Goal: Transaction & Acquisition: Purchase product/service

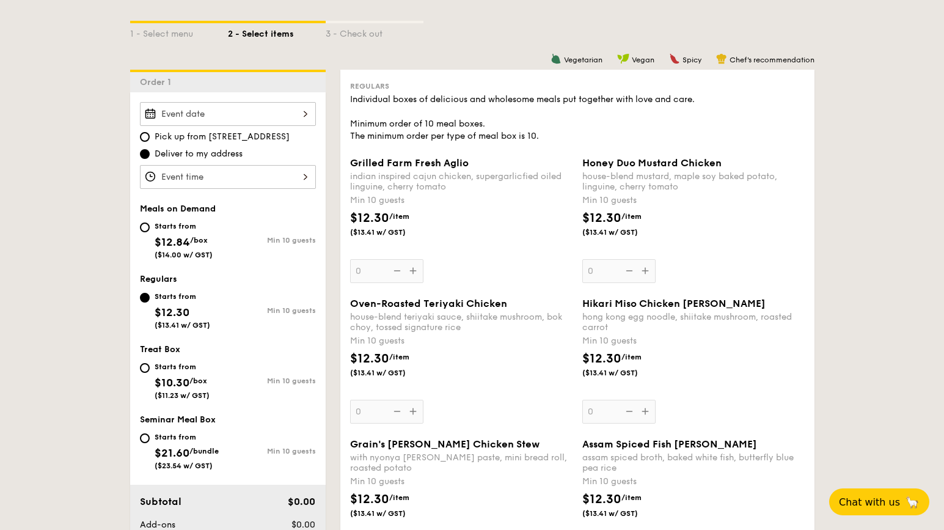
scroll to position [301, 0]
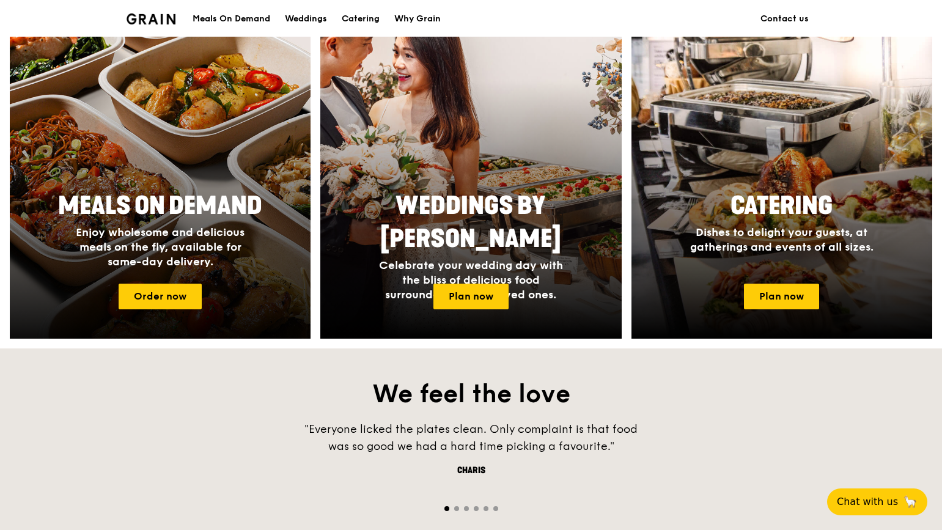
scroll to position [483, 0]
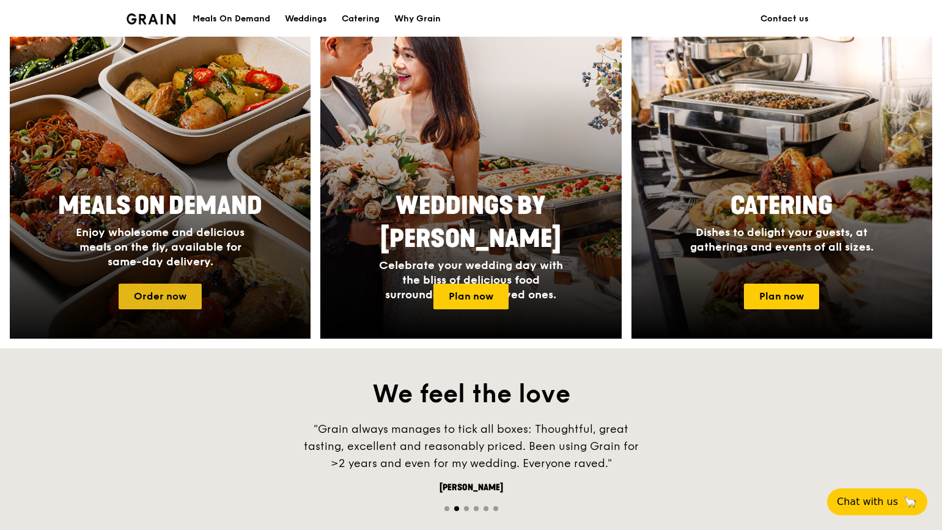
click at [177, 297] on link "Order now" at bounding box center [160, 297] width 83 height 26
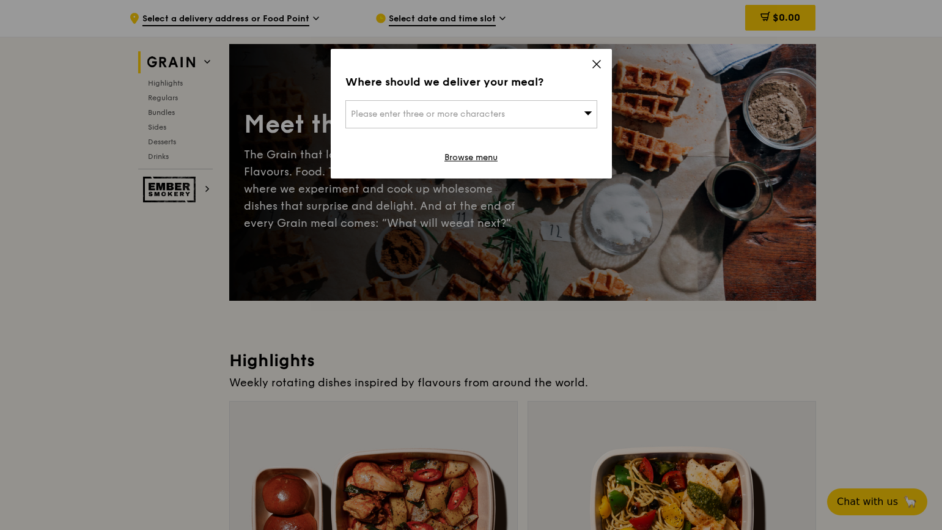
scroll to position [89, 0]
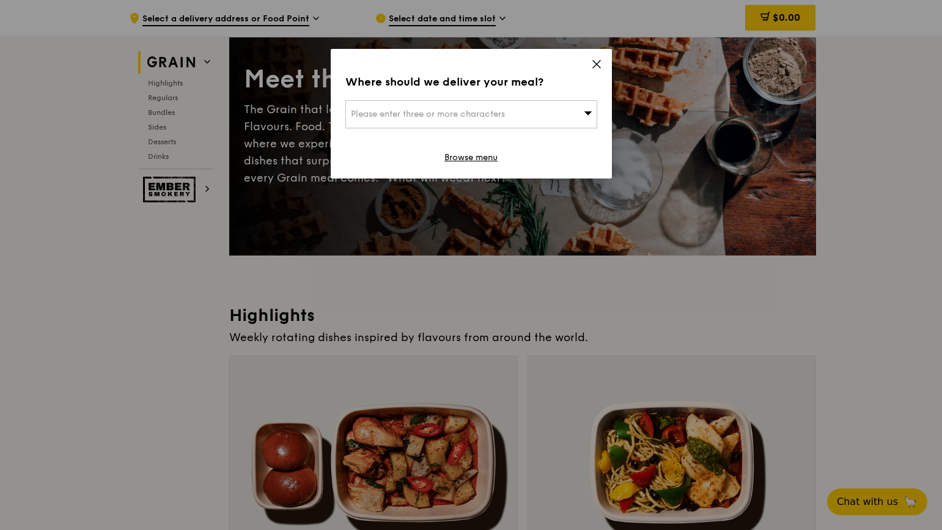
click at [599, 64] on icon at bounding box center [596, 64] width 11 height 11
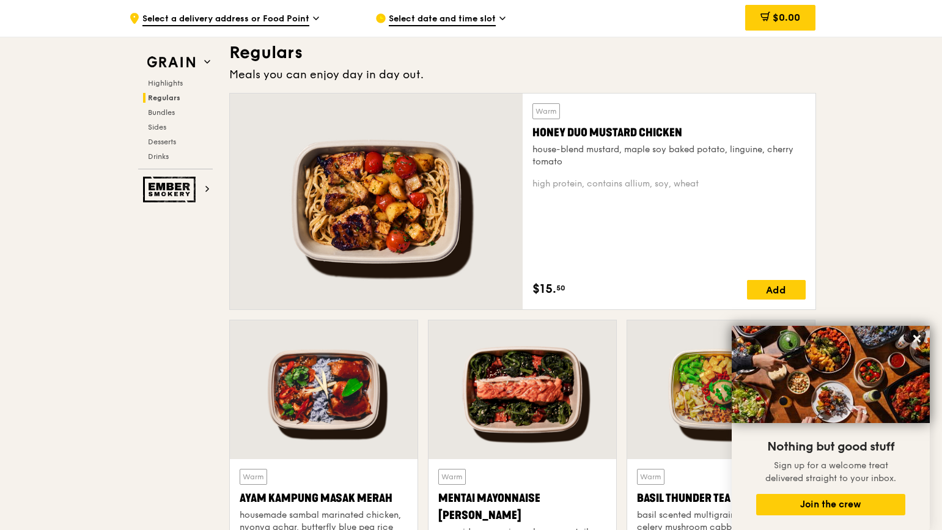
scroll to position [815, 0]
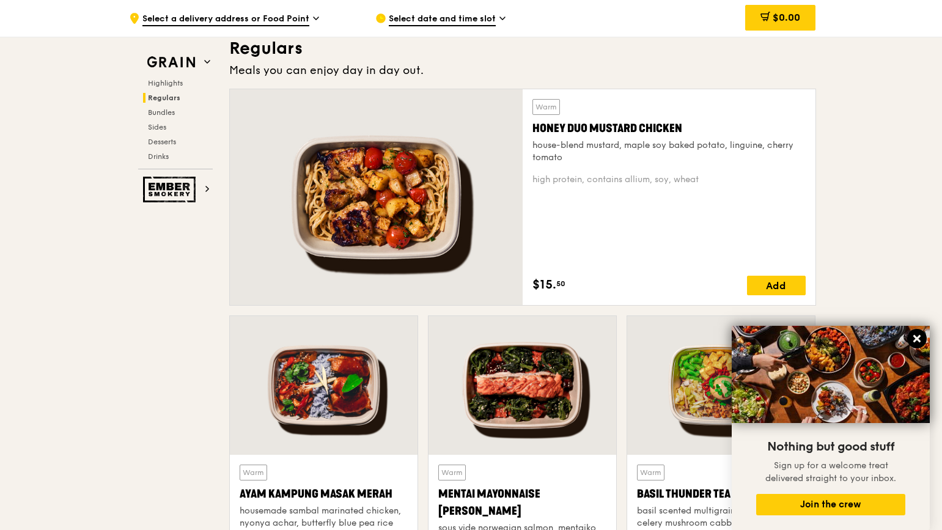
click at [919, 340] on icon at bounding box center [916, 338] width 7 height 7
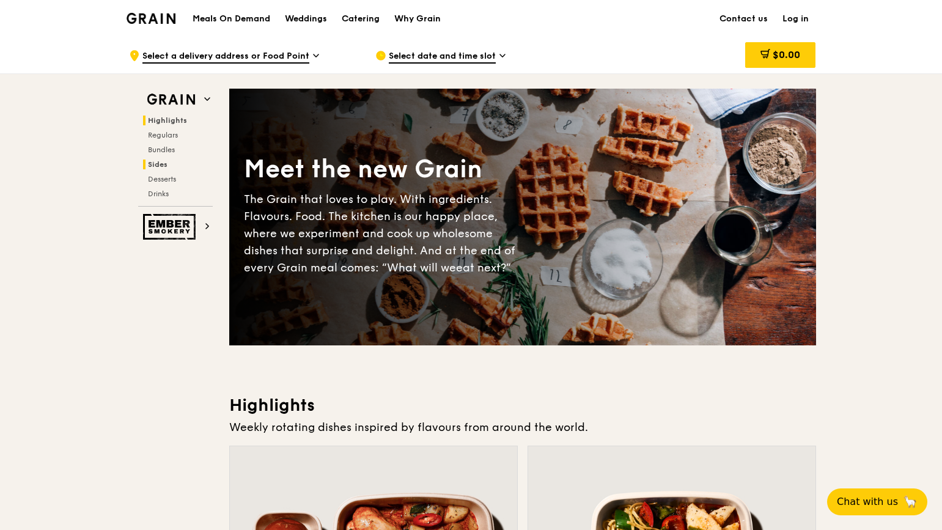
scroll to position [1, 0]
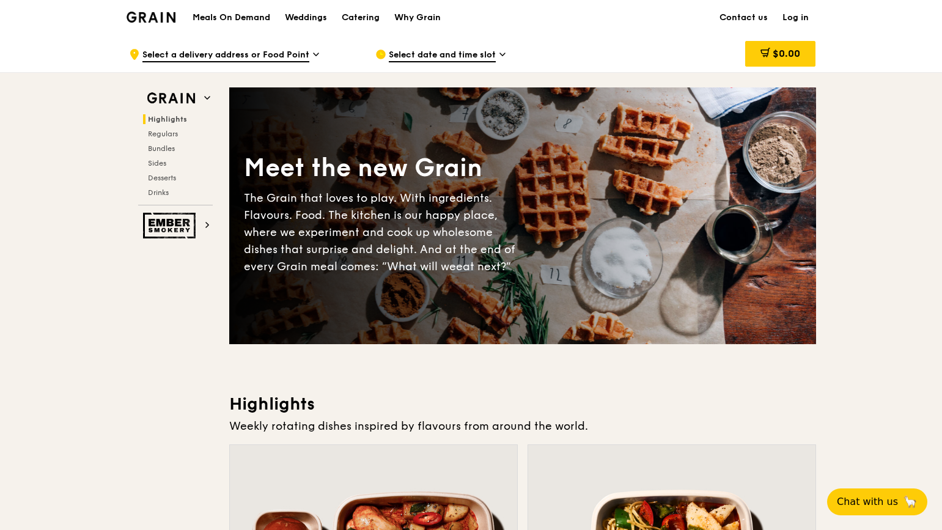
click at [313, 54] on icon at bounding box center [316, 54] width 6 height 11
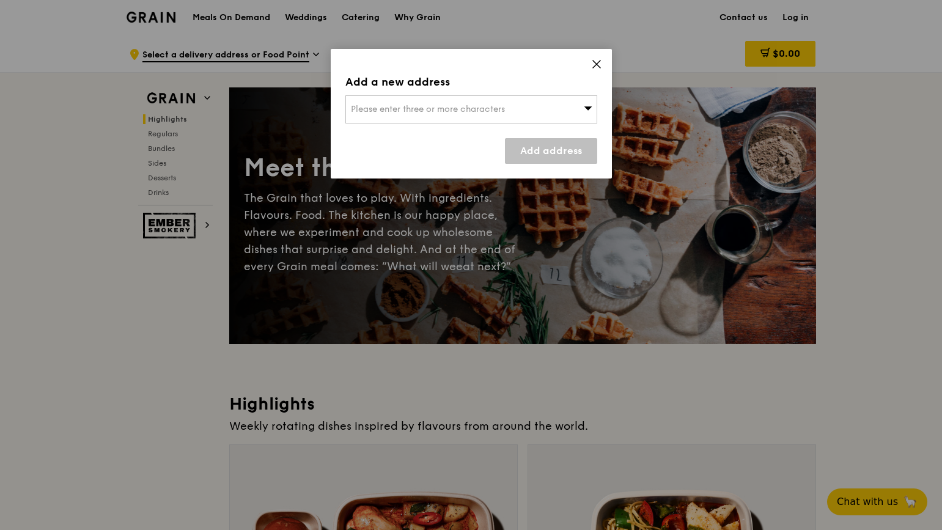
click at [594, 64] on icon at bounding box center [596, 64] width 11 height 11
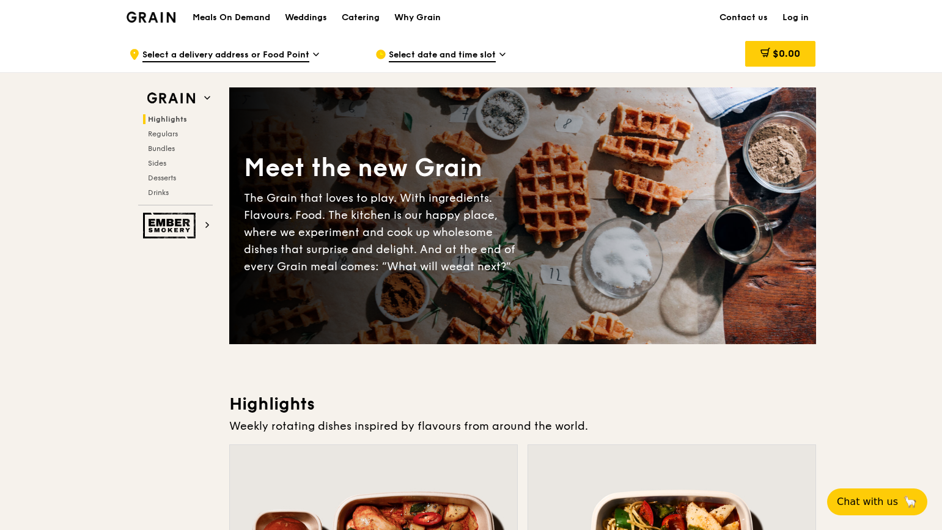
click at [460, 54] on span "Select date and time slot" at bounding box center [442, 55] width 107 height 13
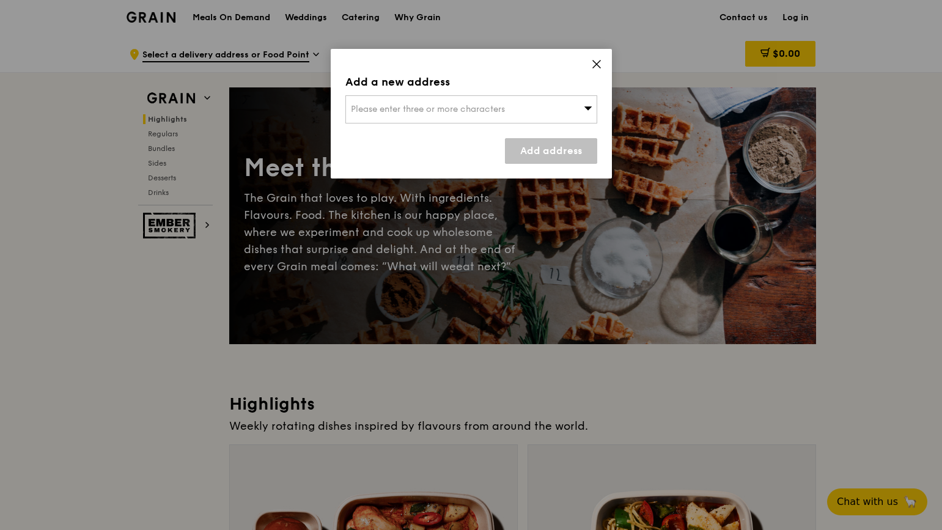
click at [603, 62] on div "Add a new address Please enter three or more characters Add address" at bounding box center [471, 114] width 281 height 130
click at [597, 62] on icon at bounding box center [596, 64] width 11 height 11
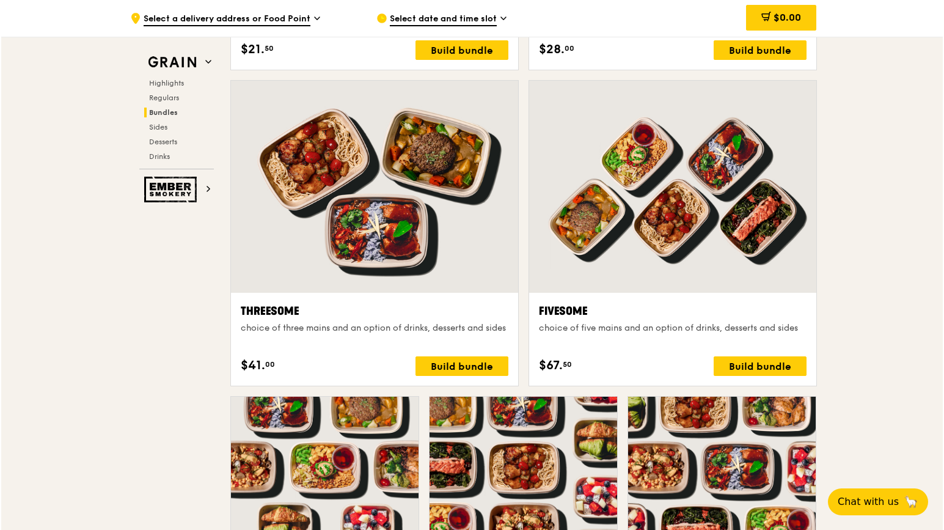
scroll to position [2085, 0]
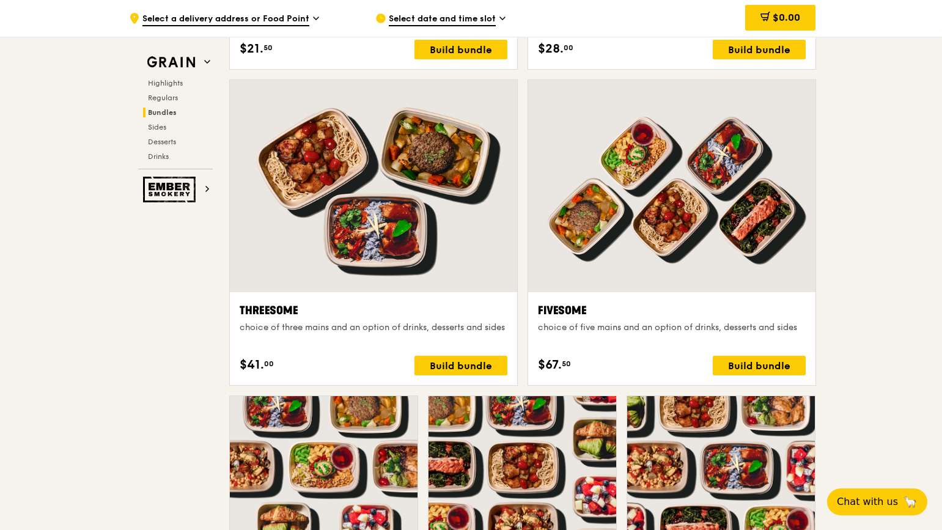
click at [396, 265] on div at bounding box center [373, 186] width 287 height 212
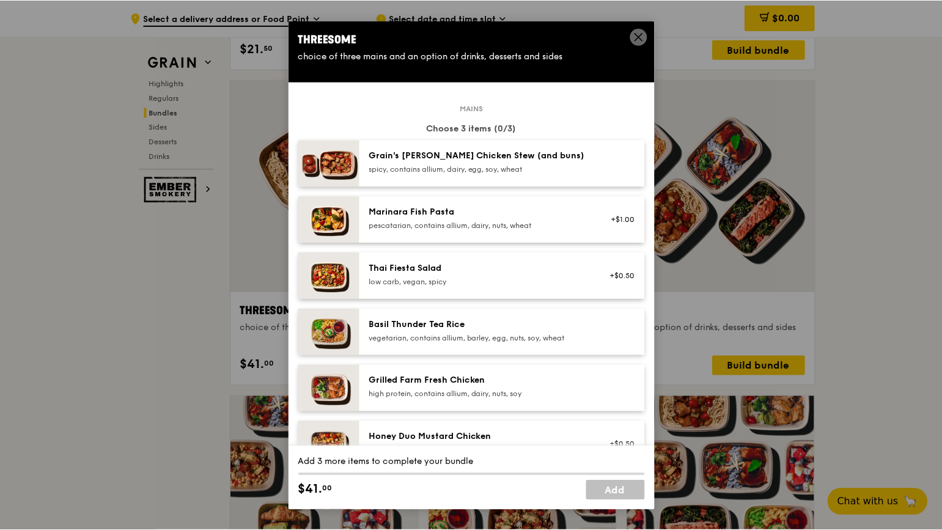
scroll to position [0, 0]
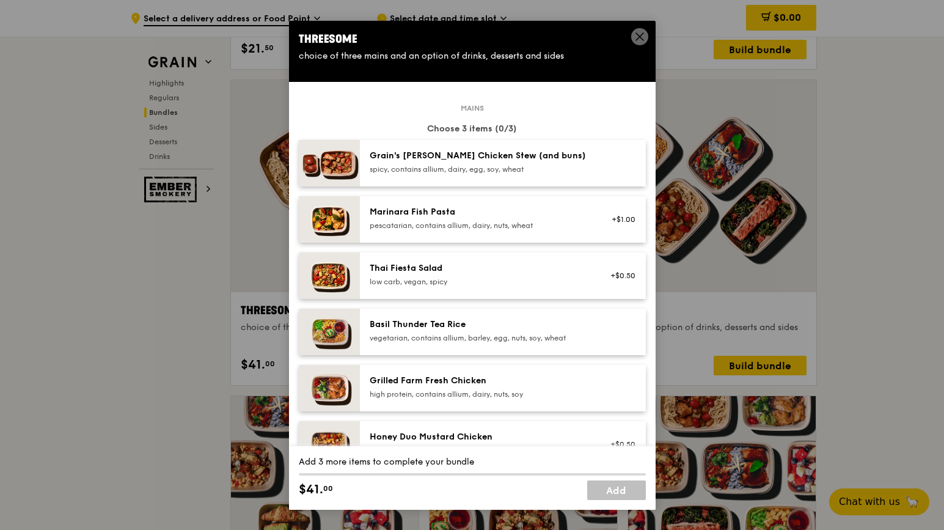
click at [547, 174] on div "spicy, contains allium, dairy, egg, soy, wheat" at bounding box center [479, 169] width 219 height 10
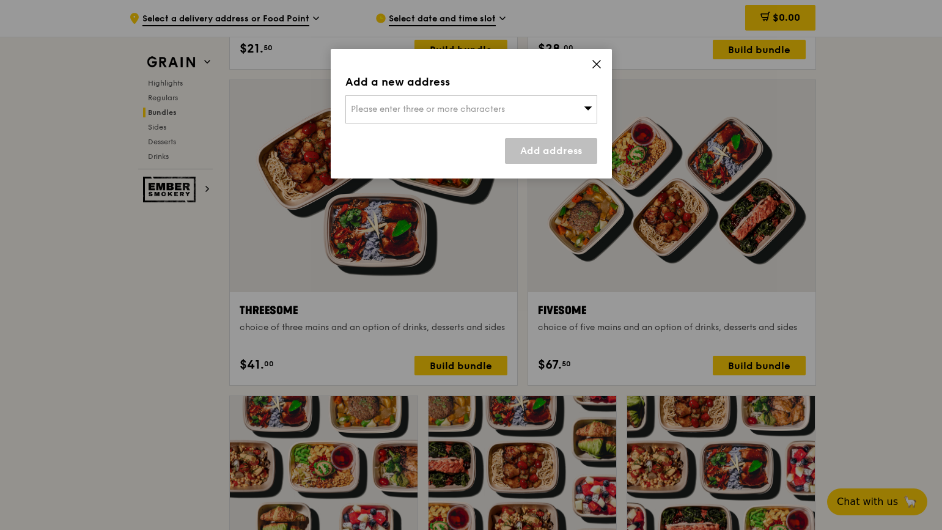
click at [440, 108] on span "Please enter three or more characters" at bounding box center [428, 109] width 154 height 10
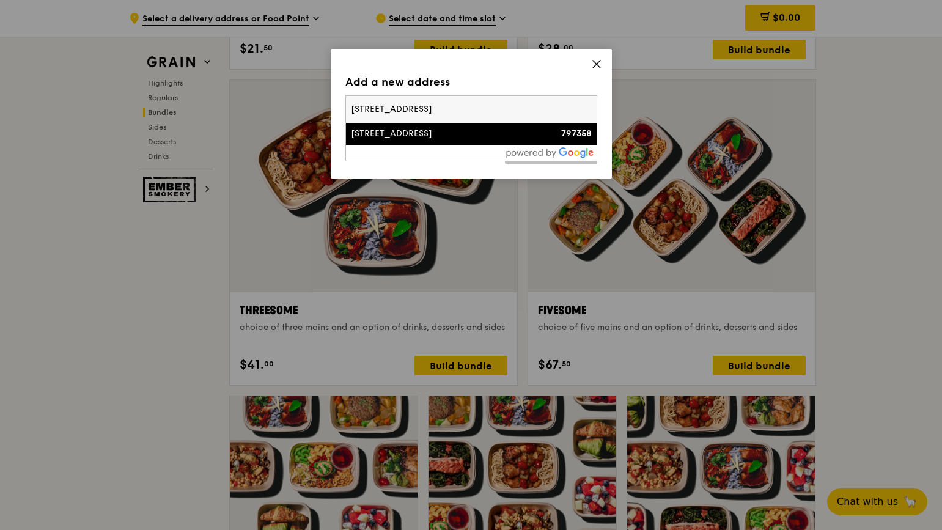
type input "47 Fernvale Lane, Parc Greenwich, #10-36 Singapore 797358"
click at [576, 137] on strong "797358" at bounding box center [576, 133] width 31 height 10
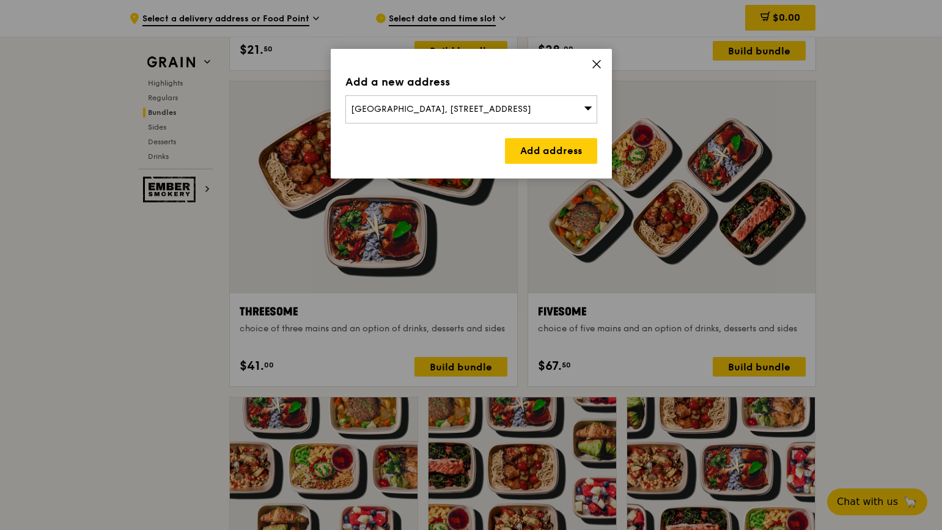
scroll to position [2084, 0]
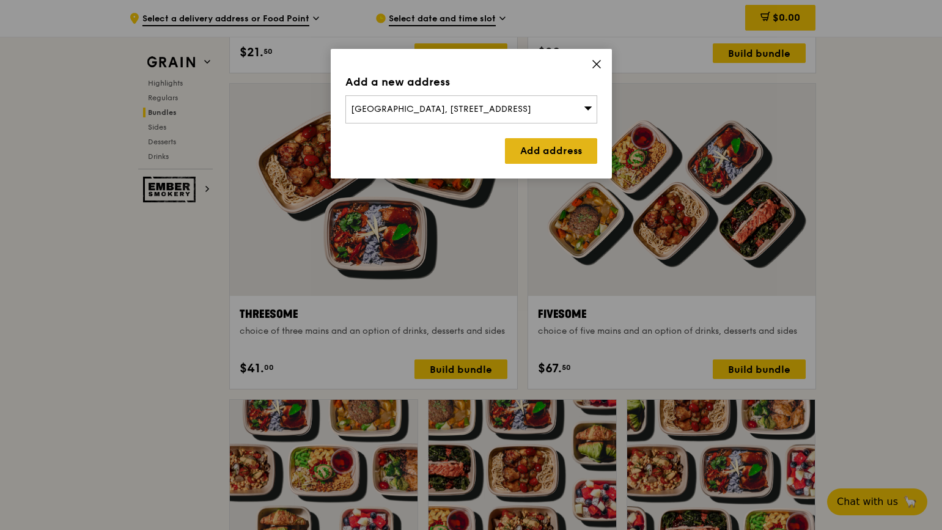
click at [558, 149] on link "Add address" at bounding box center [551, 151] width 92 height 26
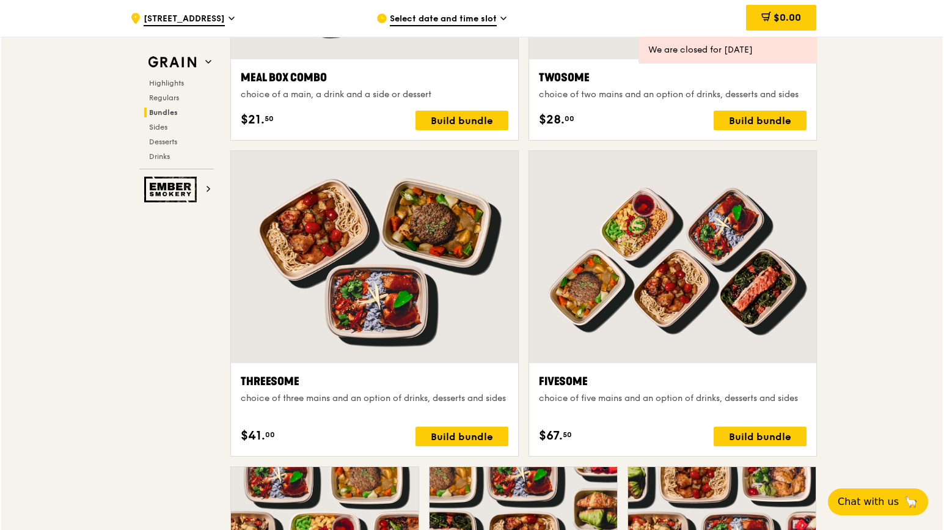
scroll to position [2013, 0]
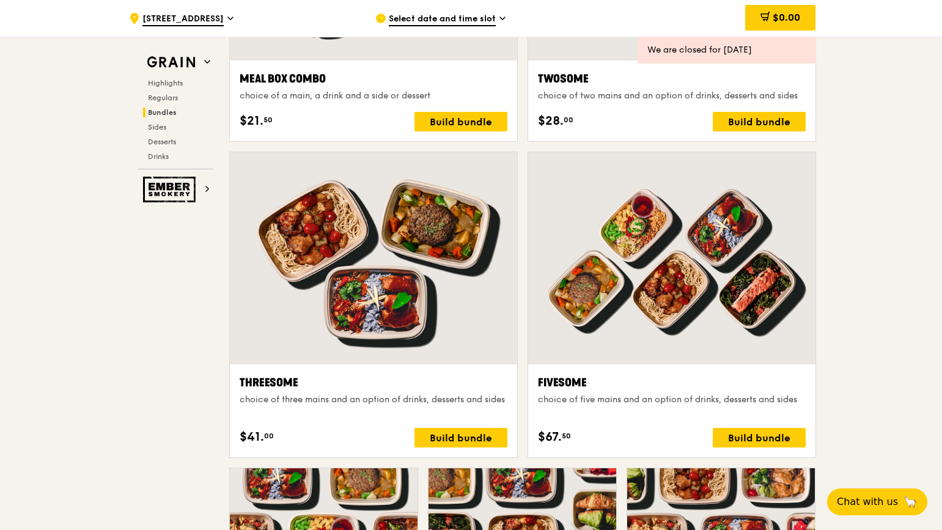
click at [503, 16] on icon at bounding box center [502, 18] width 6 height 11
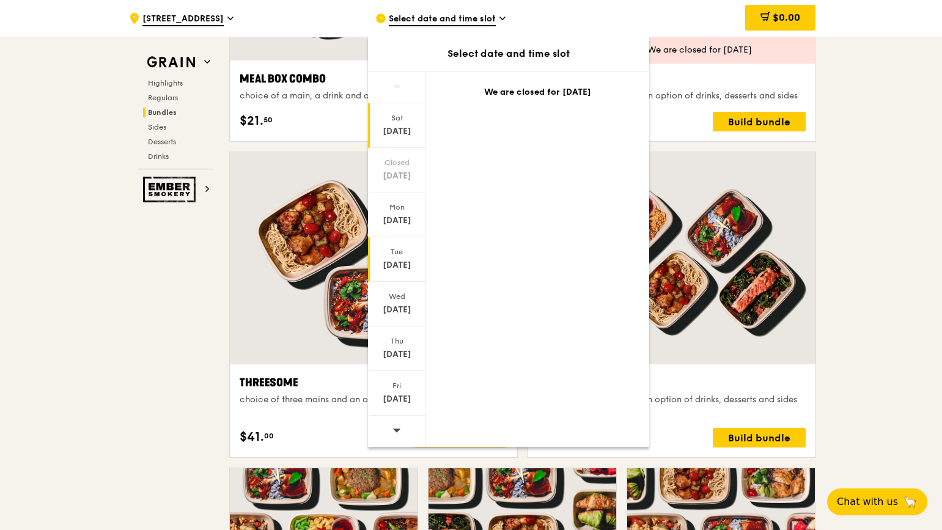
click at [396, 262] on div "Sep 16" at bounding box center [397, 265] width 54 height 12
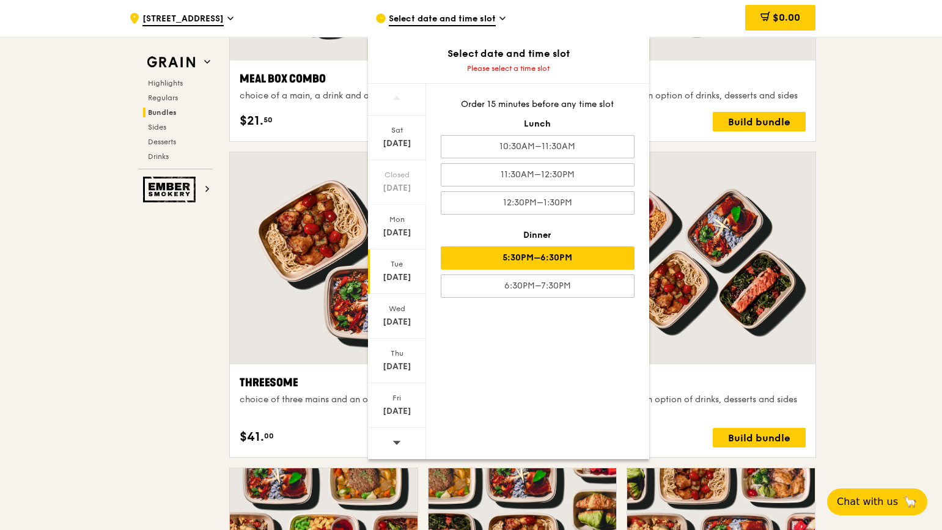
click at [572, 257] on div "5:30PM–6:30PM" at bounding box center [538, 257] width 194 height 23
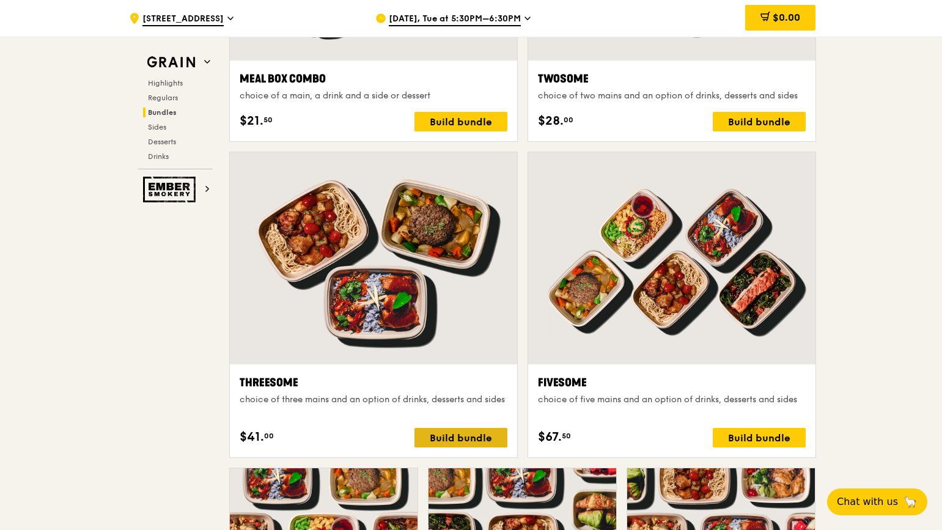
click at [451, 433] on div "Build bundle" at bounding box center [460, 438] width 93 height 20
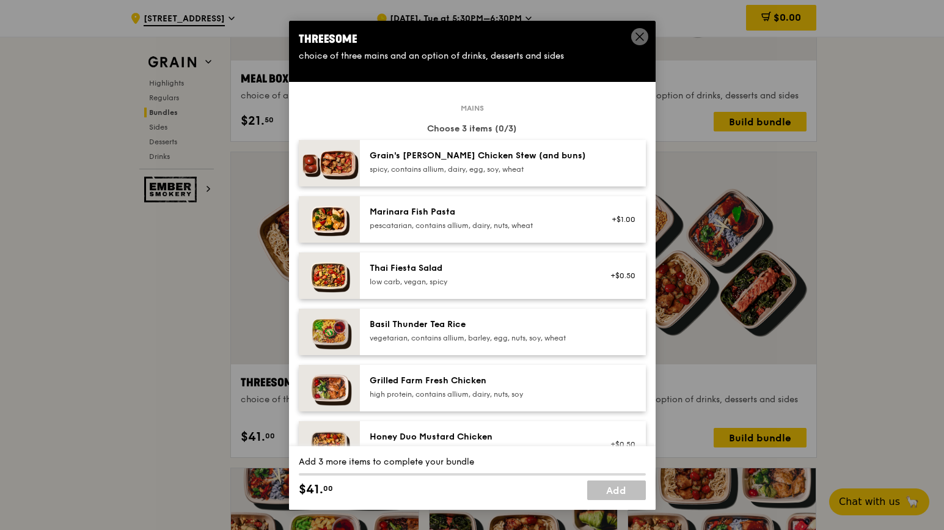
click at [536, 162] on div "Grain's [PERSON_NAME] Chicken Stew (and buns)" at bounding box center [479, 156] width 219 height 12
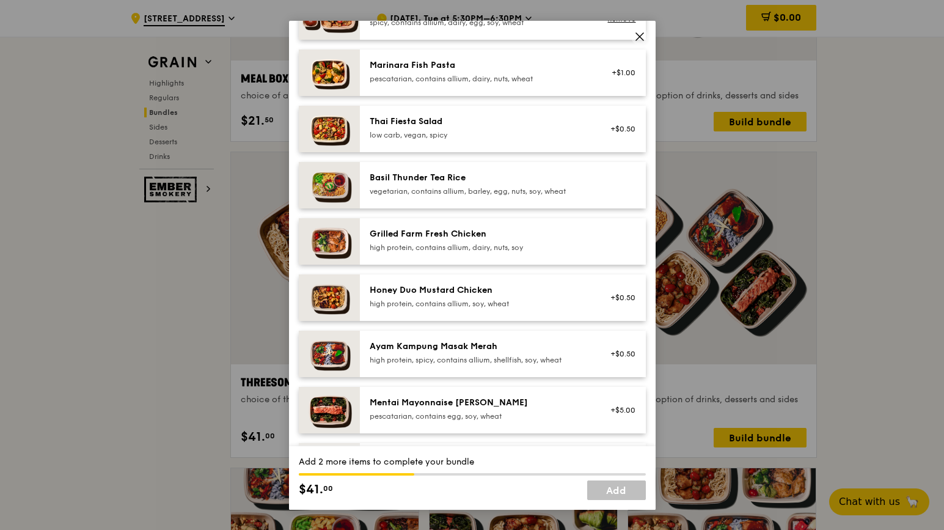
scroll to position [149, 0]
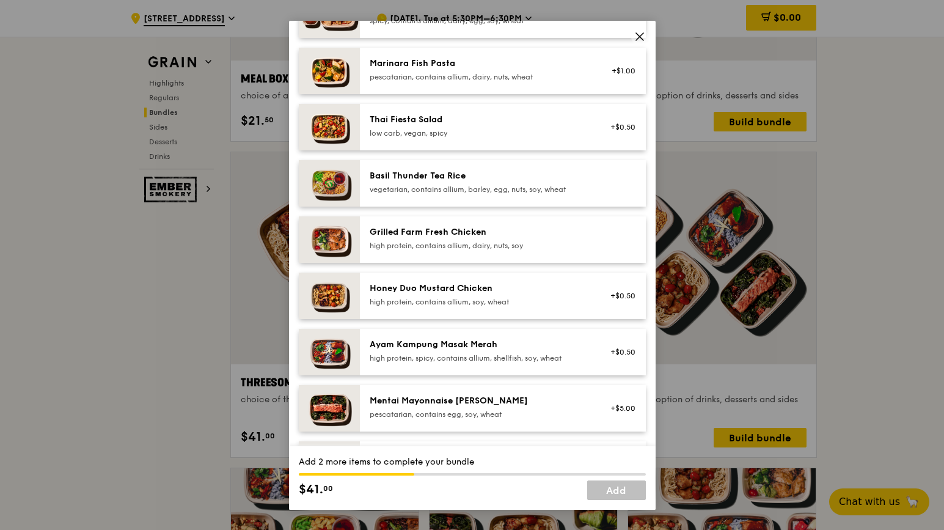
click at [344, 304] on img at bounding box center [329, 296] width 61 height 46
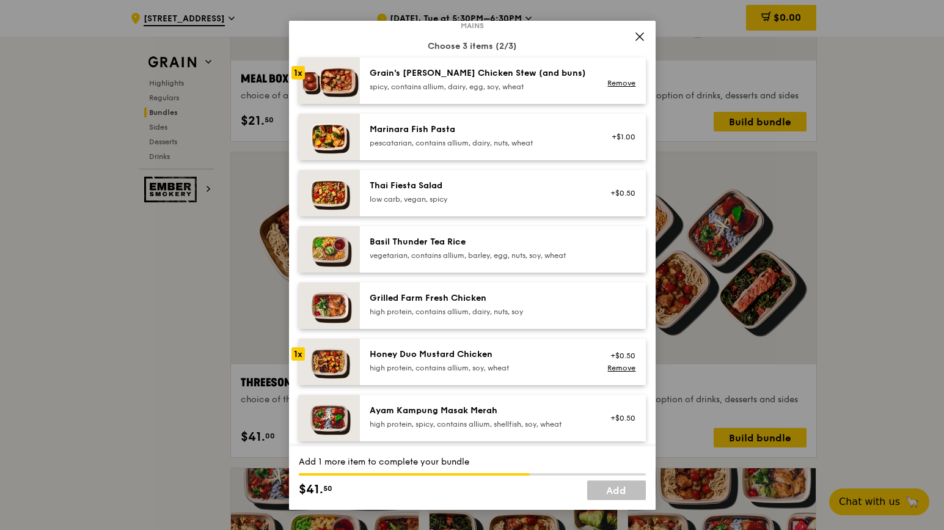
scroll to position [86, 0]
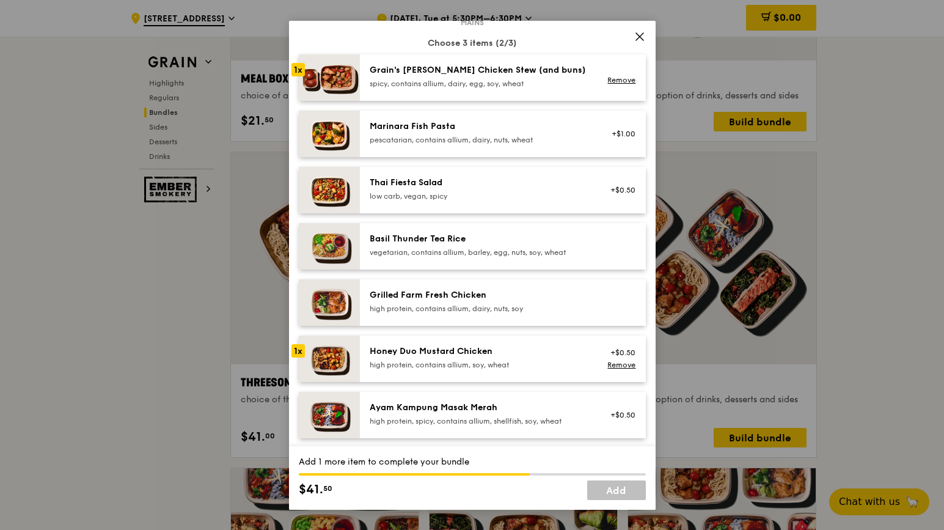
click at [329, 307] on img at bounding box center [329, 302] width 61 height 46
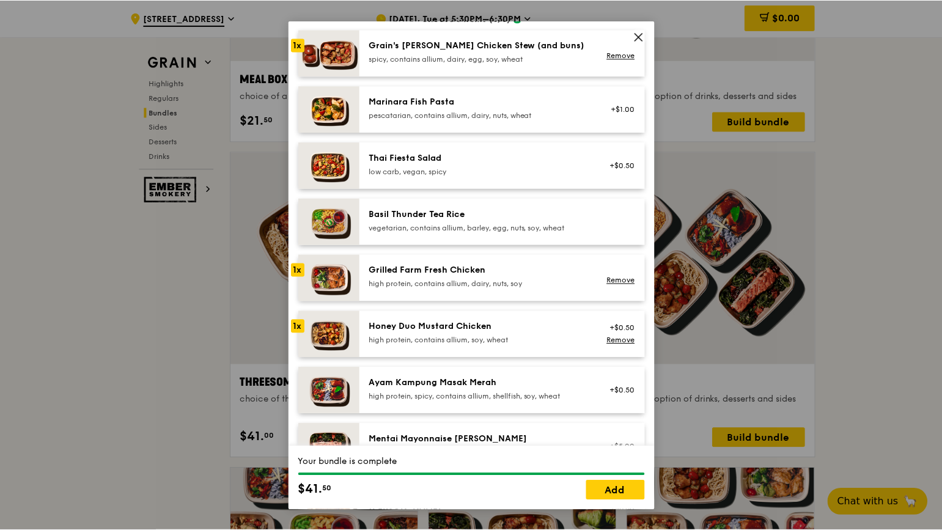
scroll to position [113, 0]
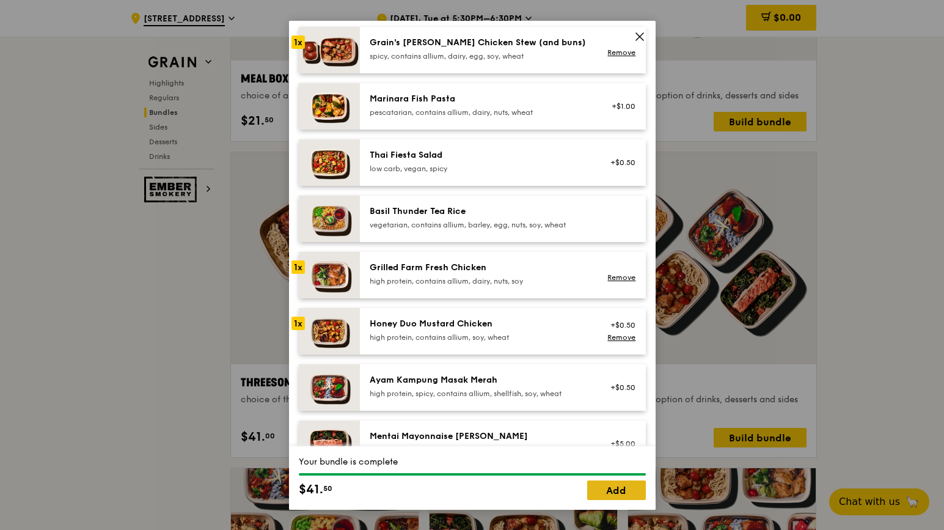
click at [604, 491] on link "Add" at bounding box center [616, 490] width 59 height 20
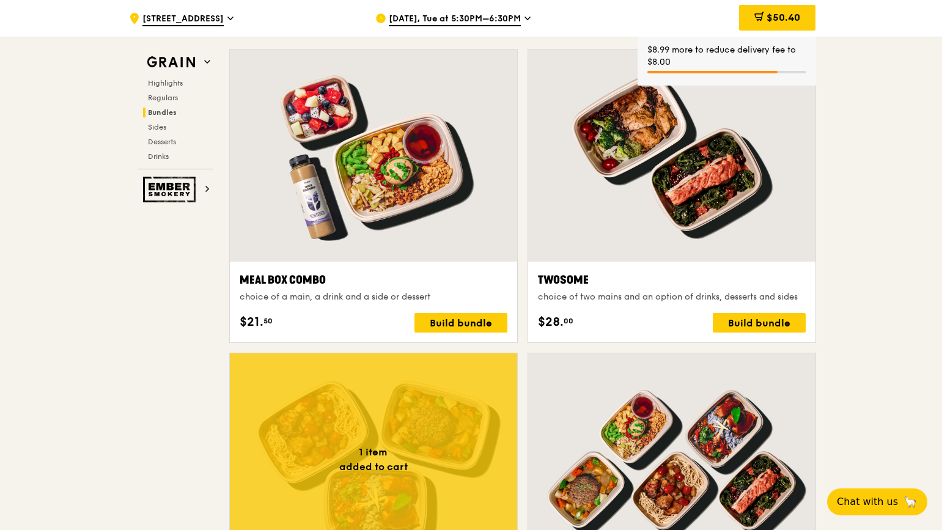
scroll to position [1784, 0]
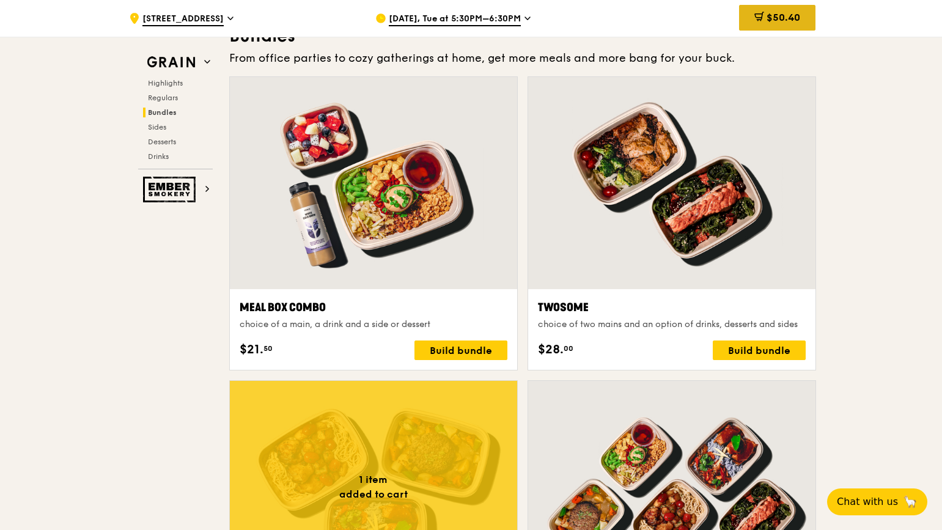
click at [776, 17] on span "$50.40" at bounding box center [784, 18] width 34 height 12
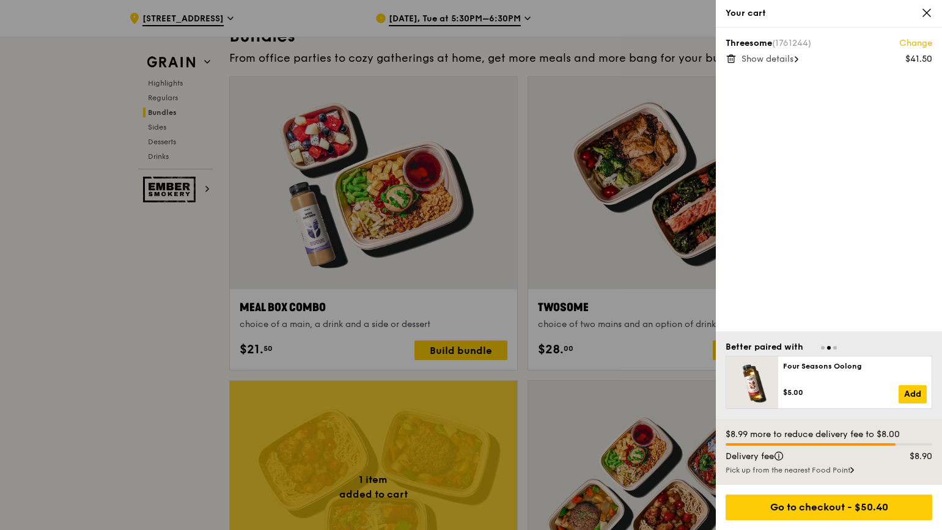
click at [776, 59] on span "Show details" at bounding box center [768, 59] width 52 height 10
click at [842, 160] on div "Threesome (1761244) Change $41.50 Hide details Grain's Curry Chicken Stew (and …" at bounding box center [829, 180] width 226 height 304
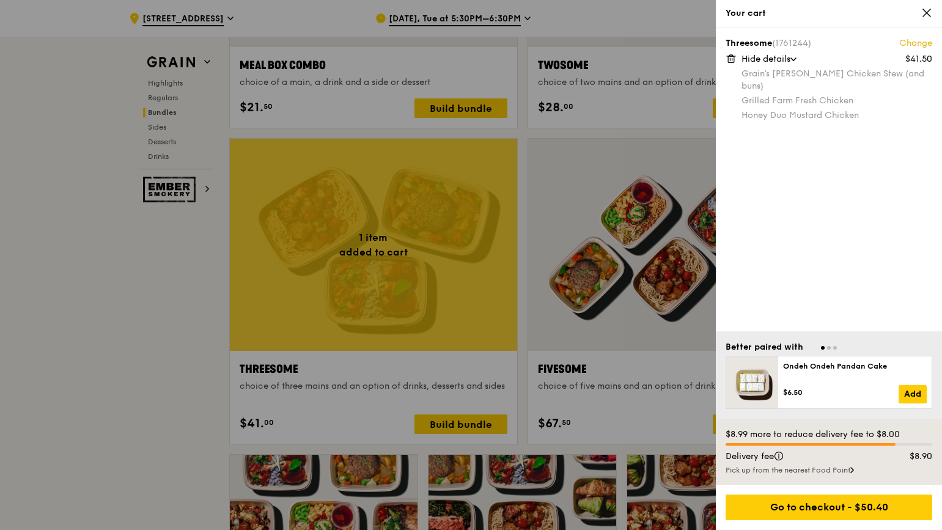
scroll to position [2028, 0]
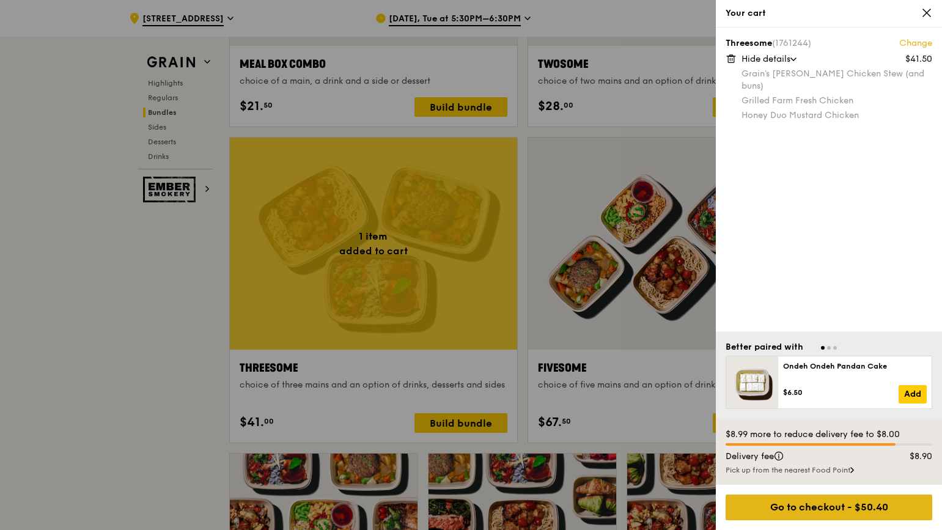
click at [806, 509] on div "Go to checkout - $50.40" at bounding box center [829, 508] width 207 height 26
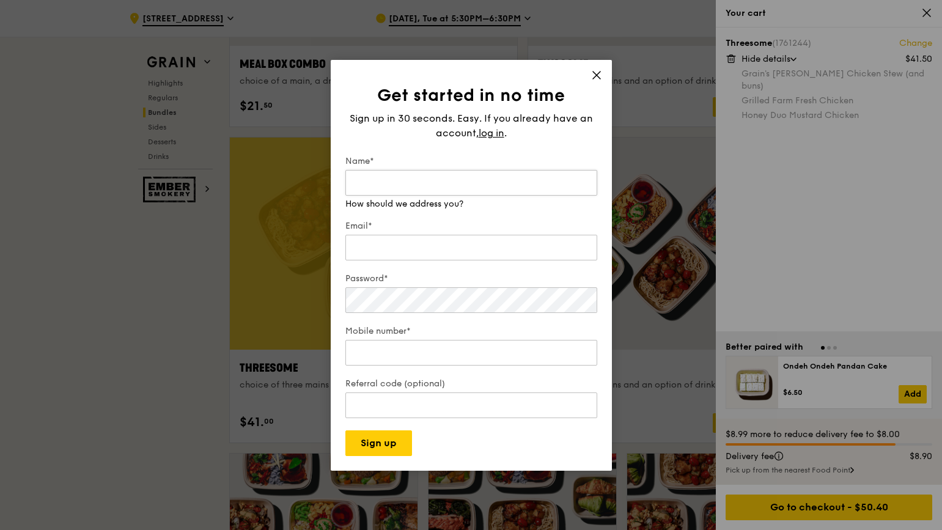
click at [443, 188] on input "Name*" at bounding box center [471, 183] width 252 height 26
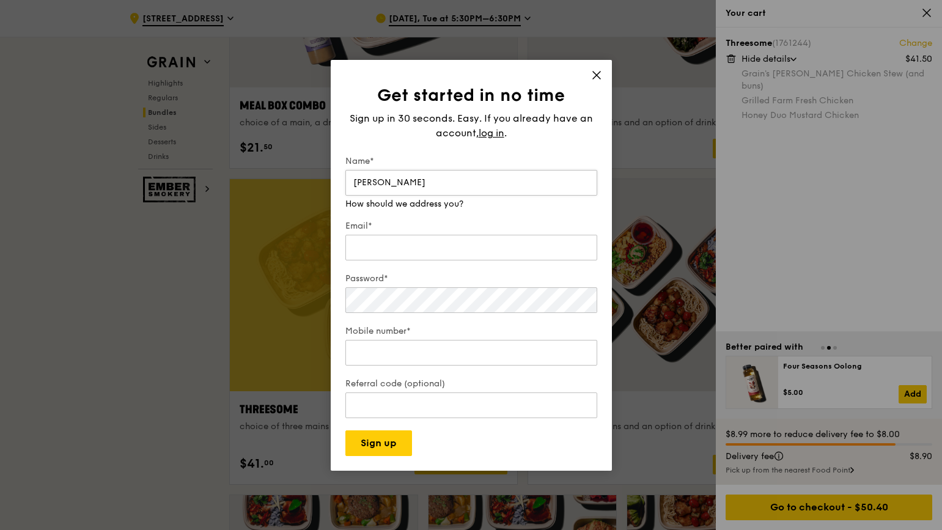
scroll to position [1969, 0]
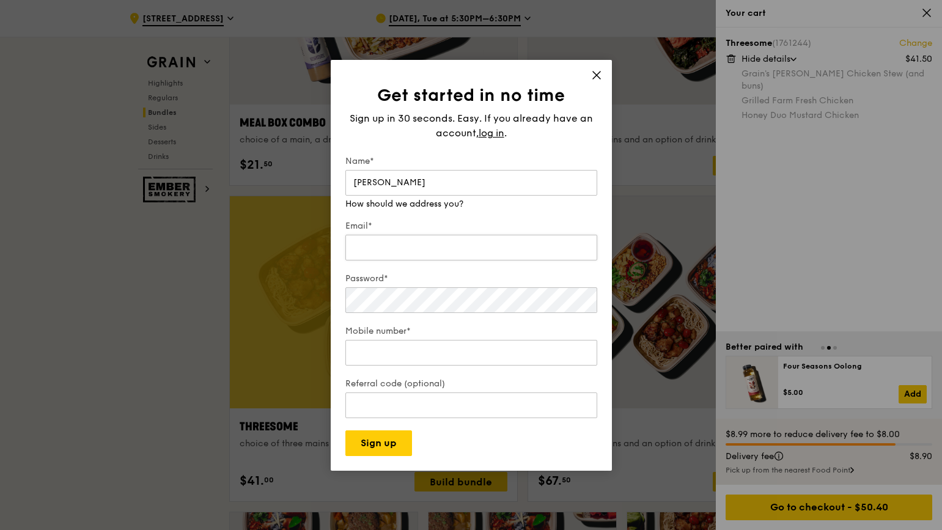
type input "Carrie Chong"
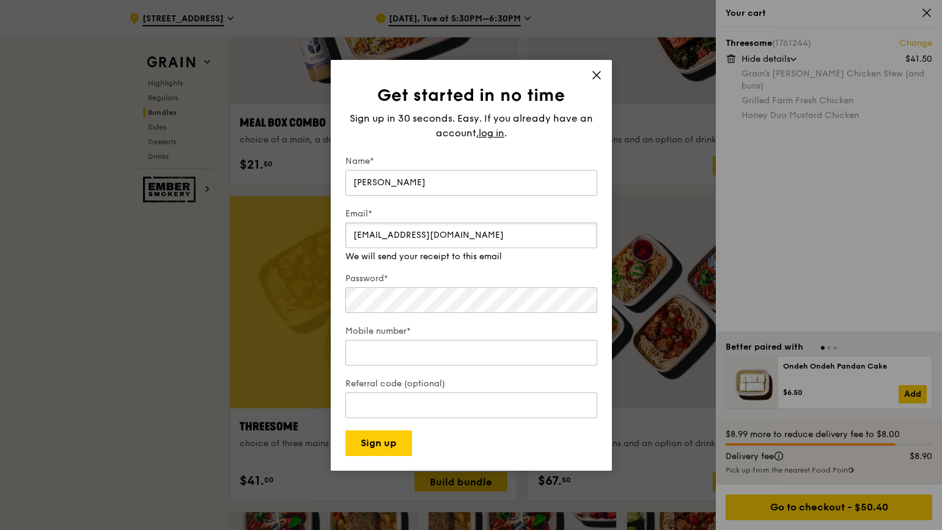
type input "carechow@gmail.com"
click at [371, 304] on div "Password* Make that at least six characters" at bounding box center [471, 287] width 252 height 55
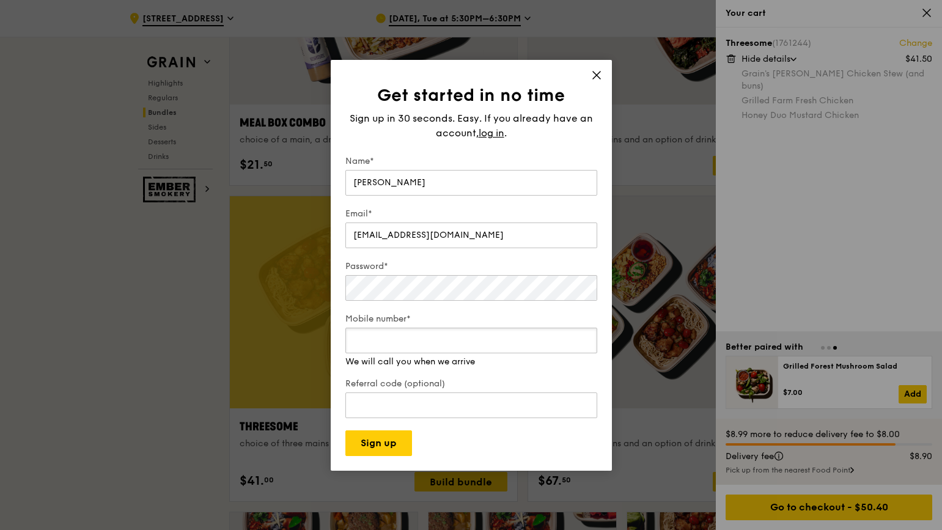
click at [390, 359] on div "Mobile number* We will call you when we arrive" at bounding box center [471, 340] width 252 height 55
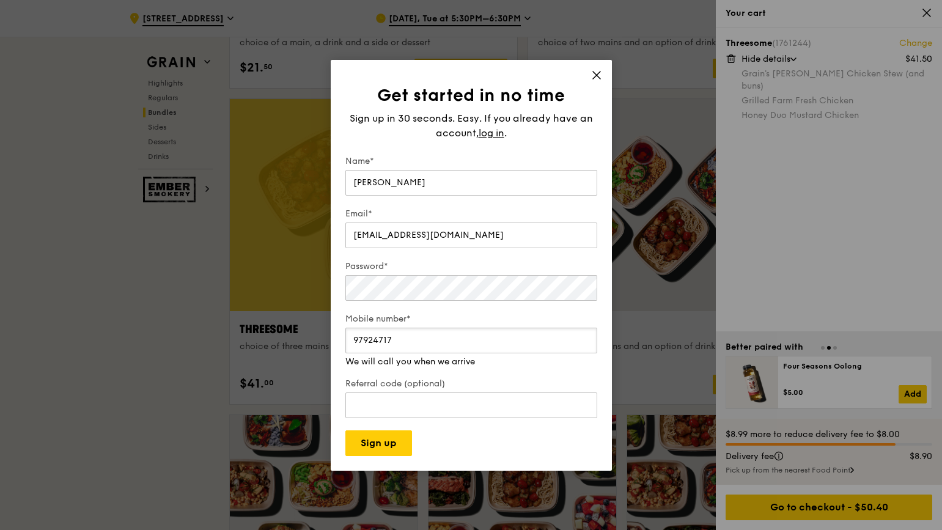
scroll to position [2072, 0]
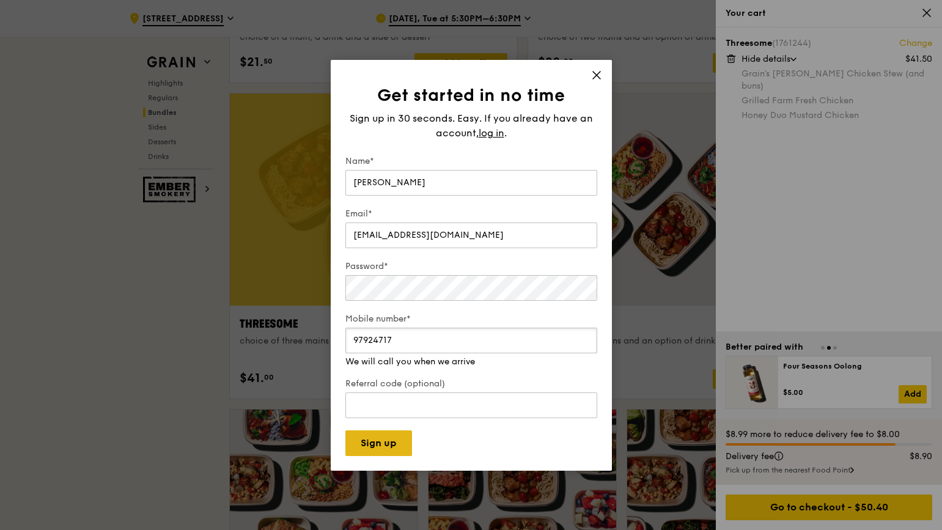
type input "97924717"
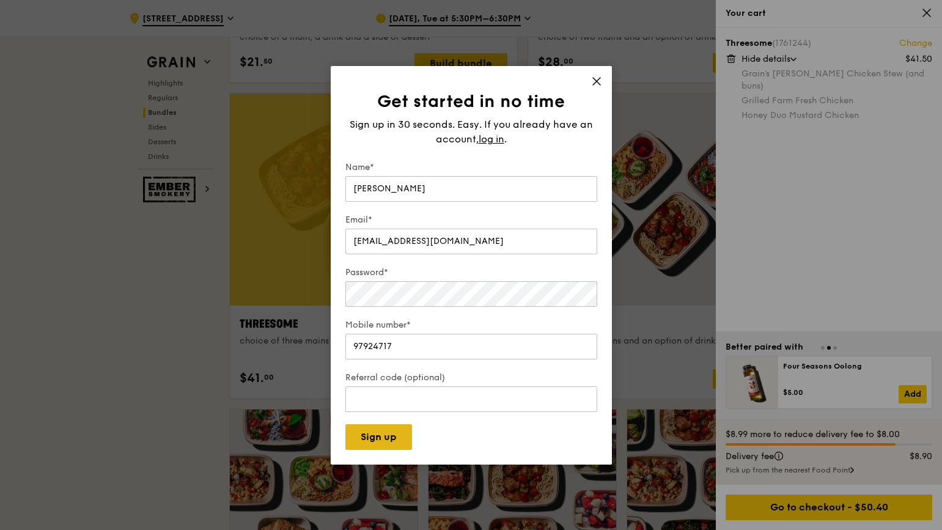
click at [372, 444] on button "Sign up" at bounding box center [378, 437] width 67 height 26
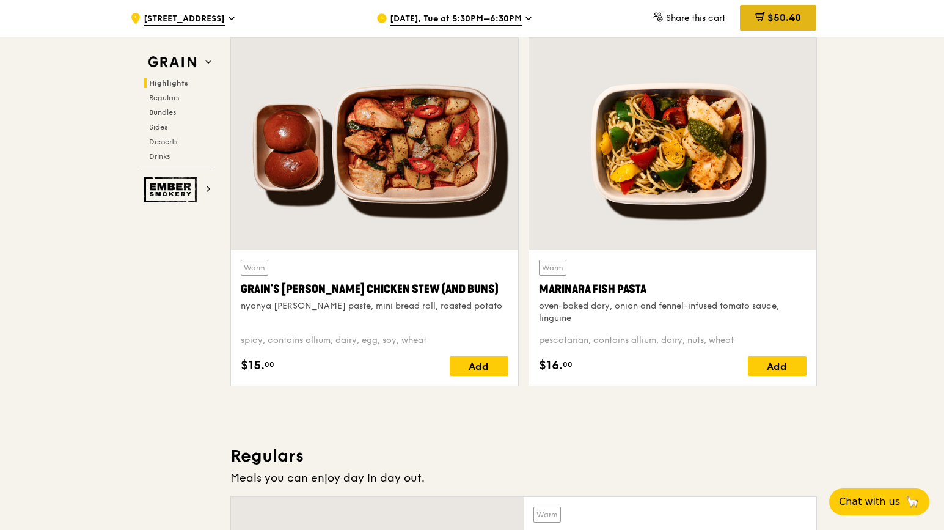
scroll to position [402, 0]
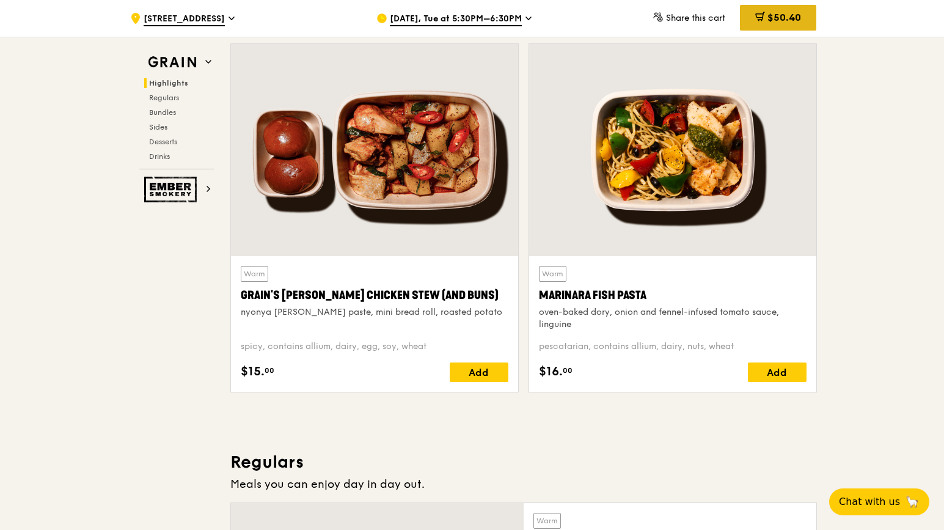
click at [797, 22] on span "$50.40" at bounding box center [785, 18] width 34 height 12
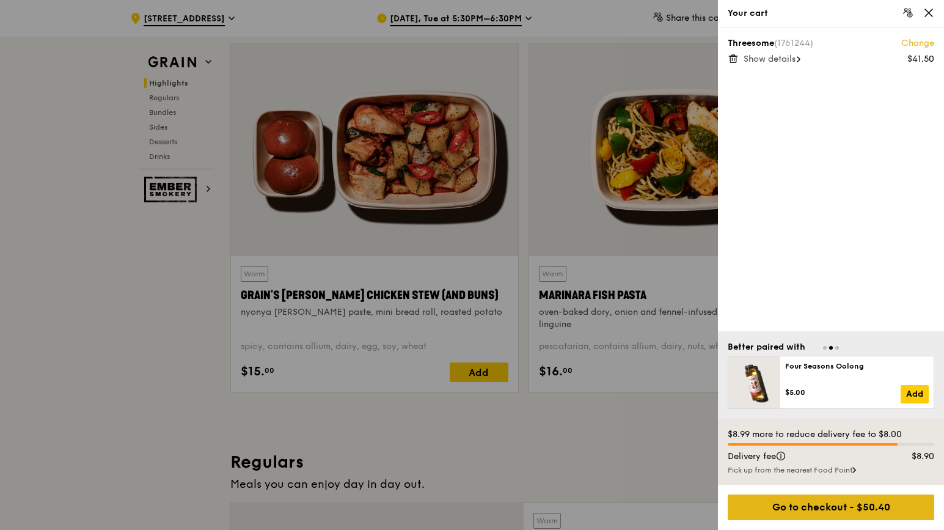
click at [859, 509] on div "Go to checkout - $50.40" at bounding box center [831, 508] width 207 height 26
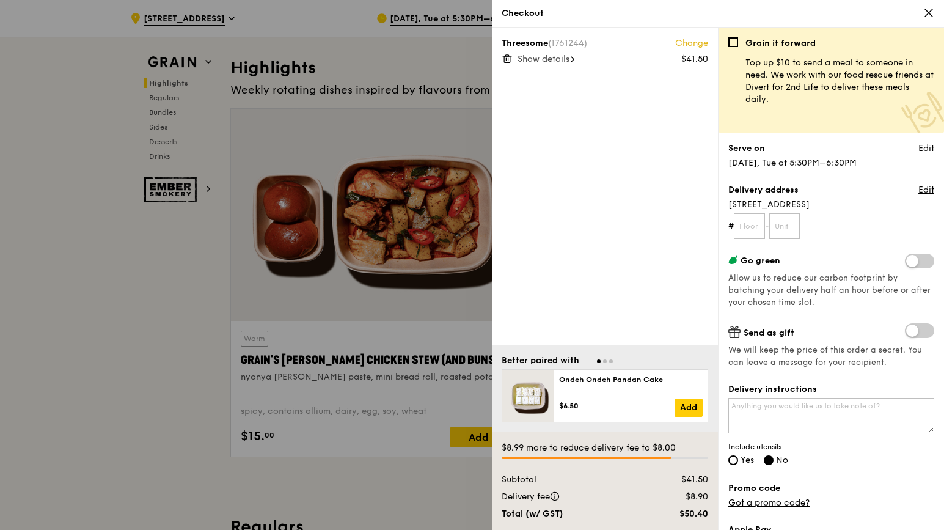
scroll to position [334, 0]
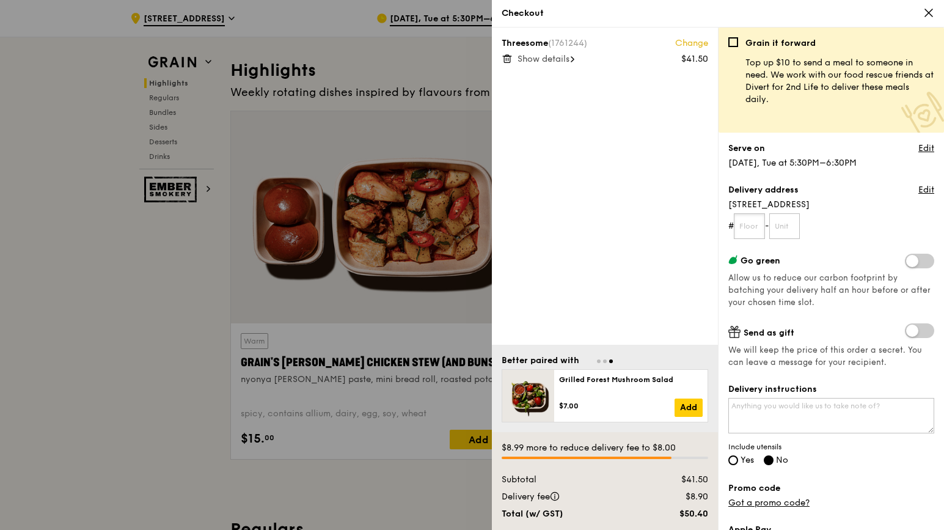
click at [754, 227] on input "text" at bounding box center [749, 226] width 31 height 26
type input "10"
click at [789, 224] on input "text" at bounding box center [785, 226] width 31 height 26
type input "36"
click at [89, 312] on div at bounding box center [472, 265] width 944 height 530
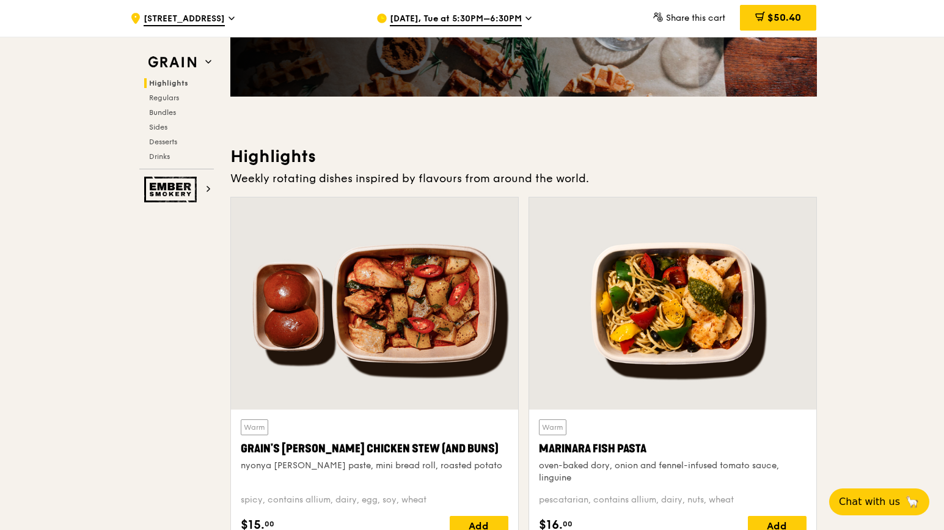
scroll to position [243, 0]
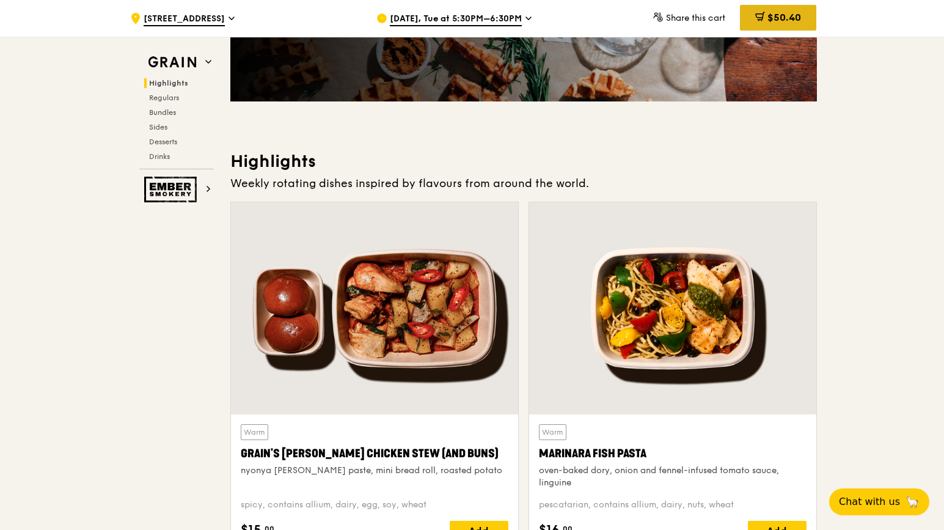
click at [773, 16] on span "$50.40" at bounding box center [785, 18] width 34 height 12
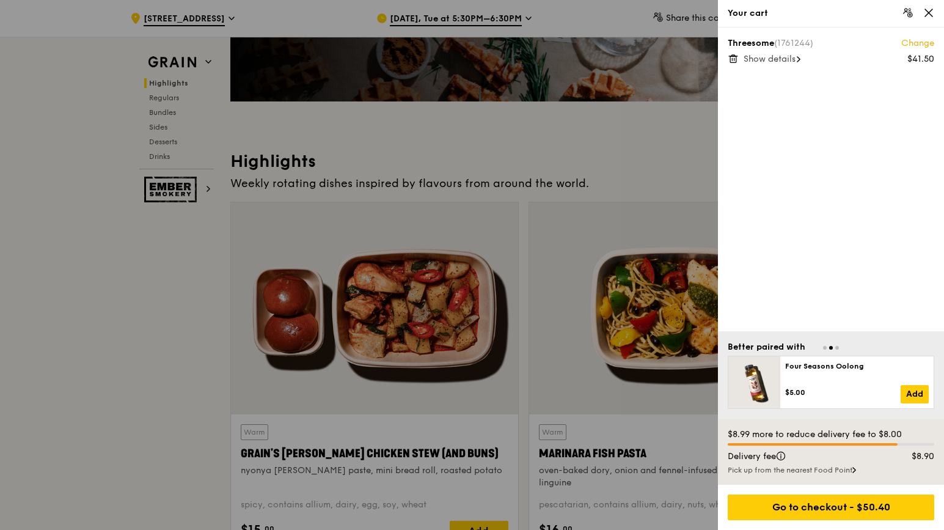
click at [800, 57] on icon at bounding box center [799, 59] width 2 height 5
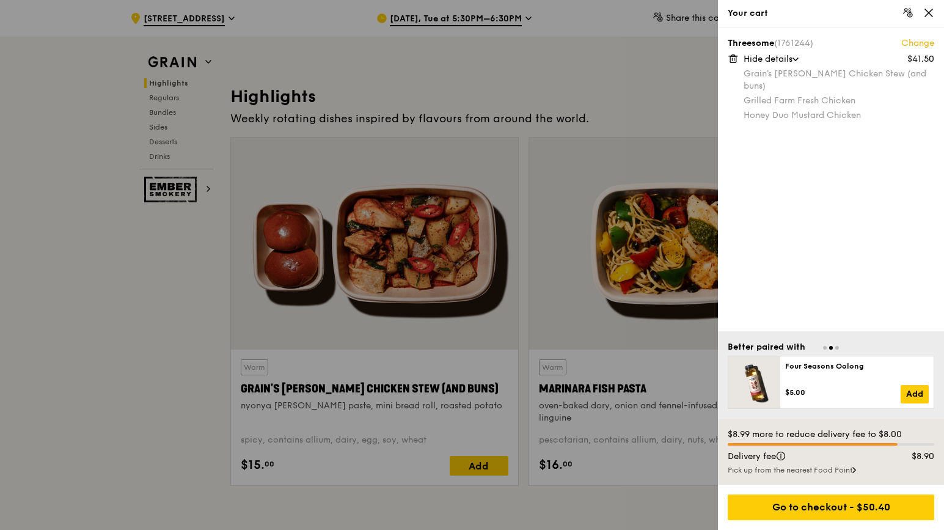
scroll to position [319, 0]
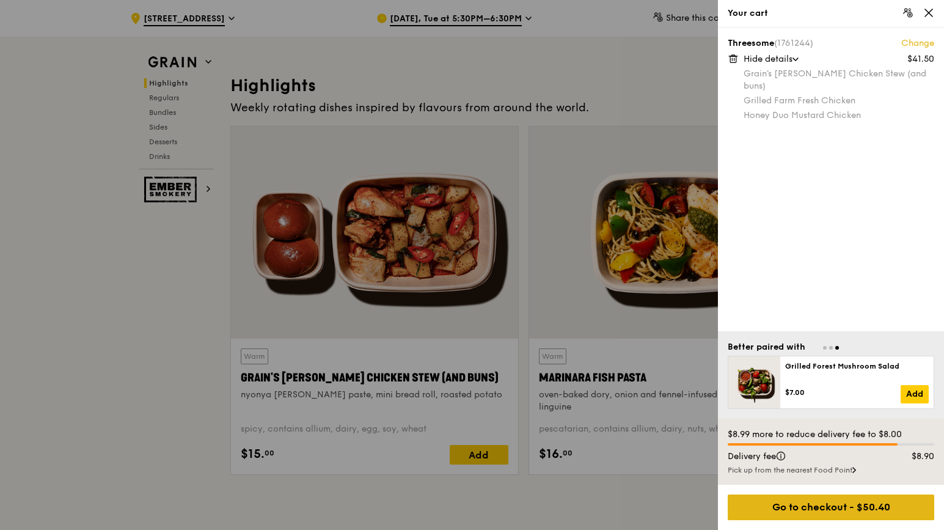
click at [854, 509] on div "Go to checkout - $50.40" at bounding box center [831, 508] width 207 height 26
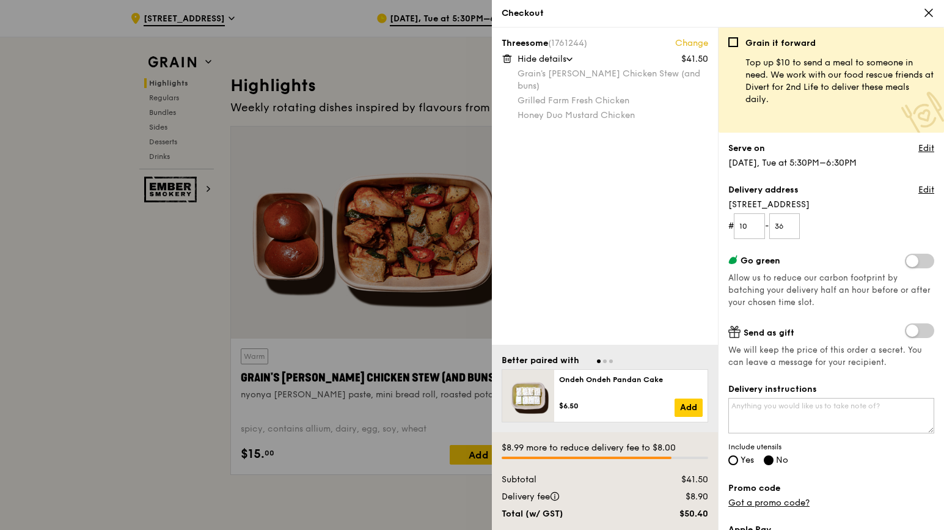
click at [917, 262] on span at bounding box center [919, 261] width 29 height 15
click at [908, 262] on input "checkbox" at bounding box center [908, 262] width 0 height 0
click at [916, 332] on span at bounding box center [919, 330] width 29 height 15
click at [908, 332] on input "checkbox" at bounding box center [908, 332] width 0 height 0
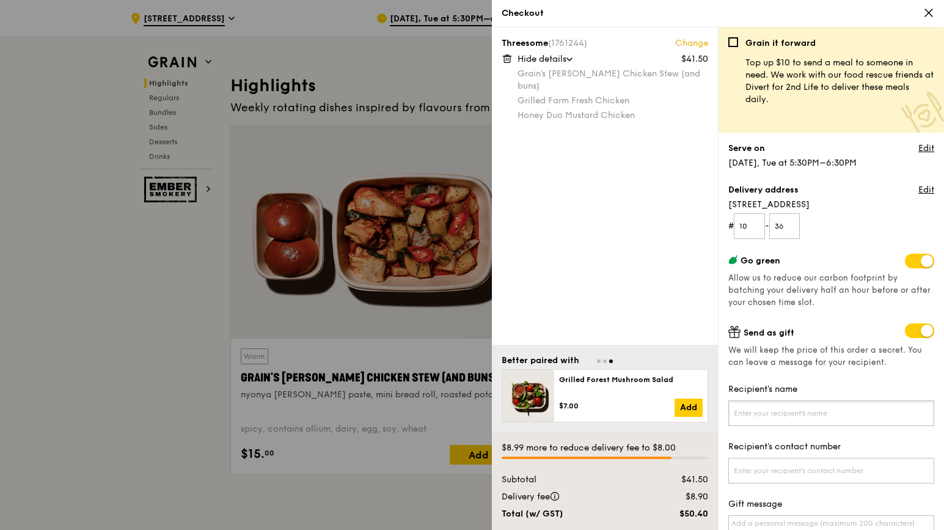
click at [839, 421] on input "Recipient's name" at bounding box center [832, 413] width 206 height 26
type input "[PERSON_NAME] & MG"
click at [859, 470] on input "Recipient's contact number" at bounding box center [832, 471] width 206 height 26
click at [834, 475] on input "Recipient's contact number" at bounding box center [832, 471] width 206 height 26
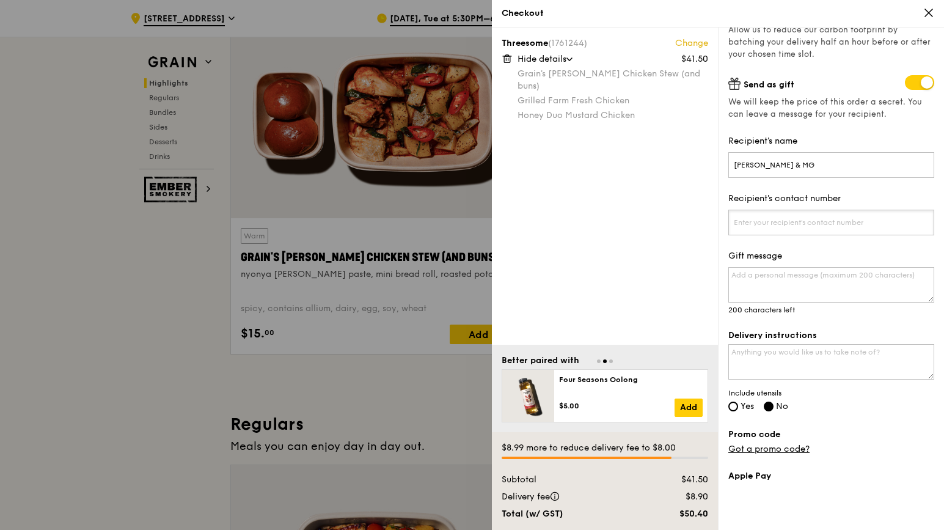
scroll to position [252, 0]
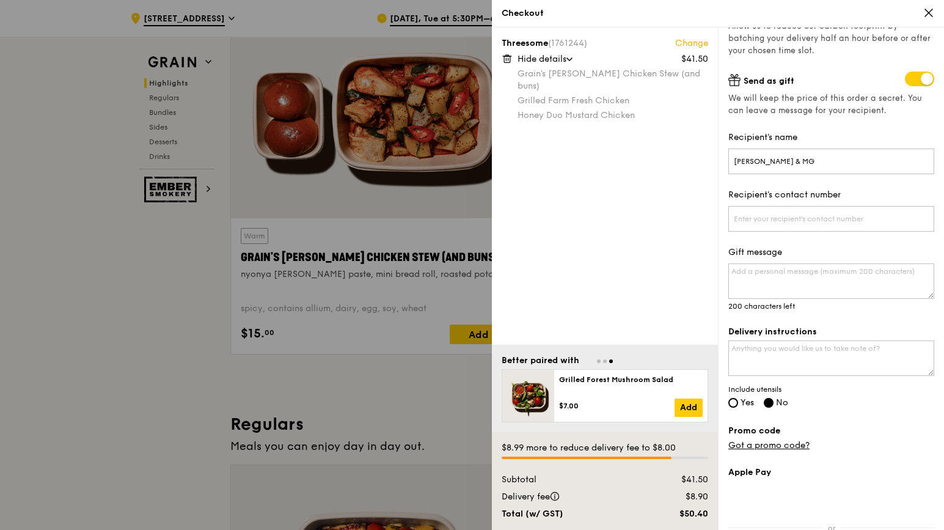
click at [383, 270] on div at bounding box center [472, 265] width 944 height 530
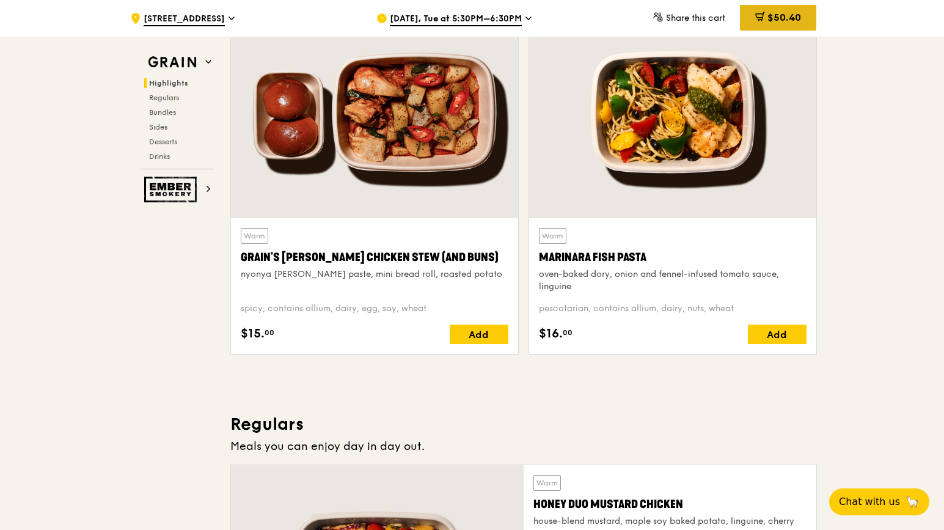
click at [788, 14] on span "$50.40" at bounding box center [785, 18] width 34 height 12
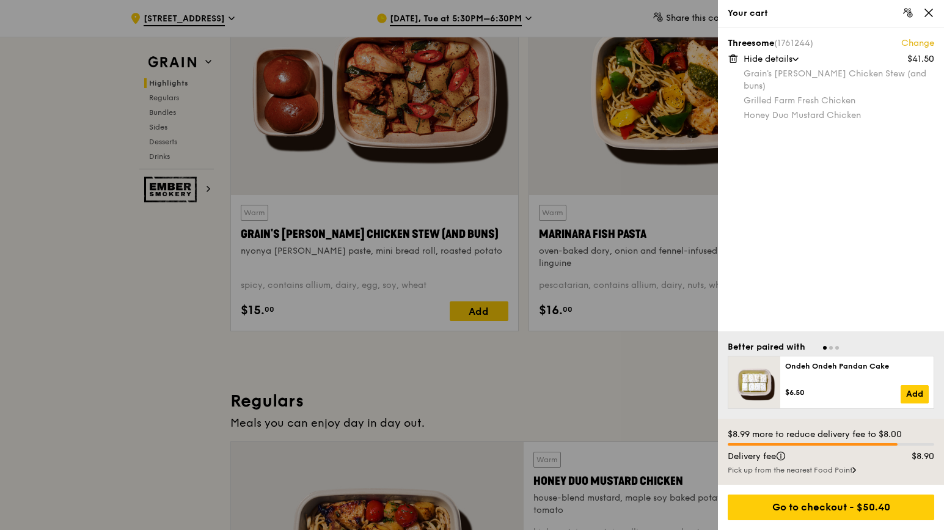
scroll to position [466, 0]
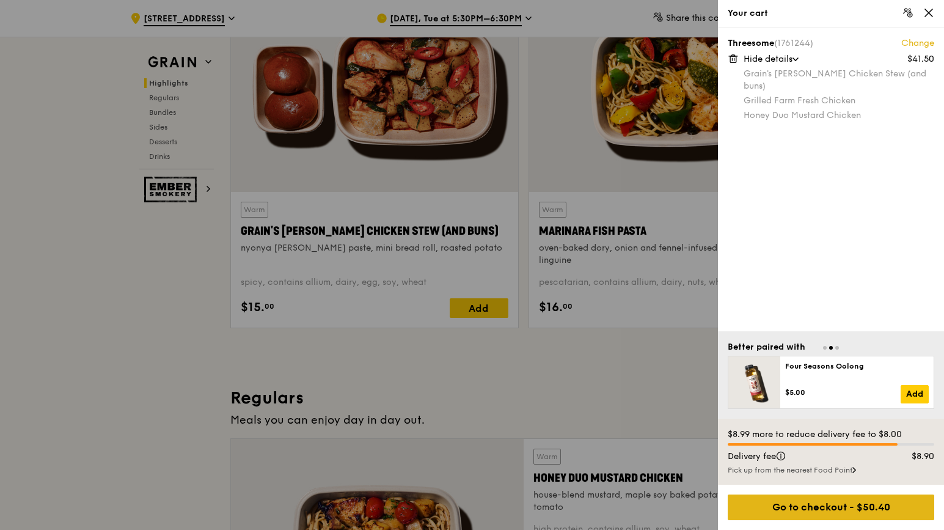
click at [859, 507] on div "Go to checkout - $50.40" at bounding box center [831, 508] width 207 height 26
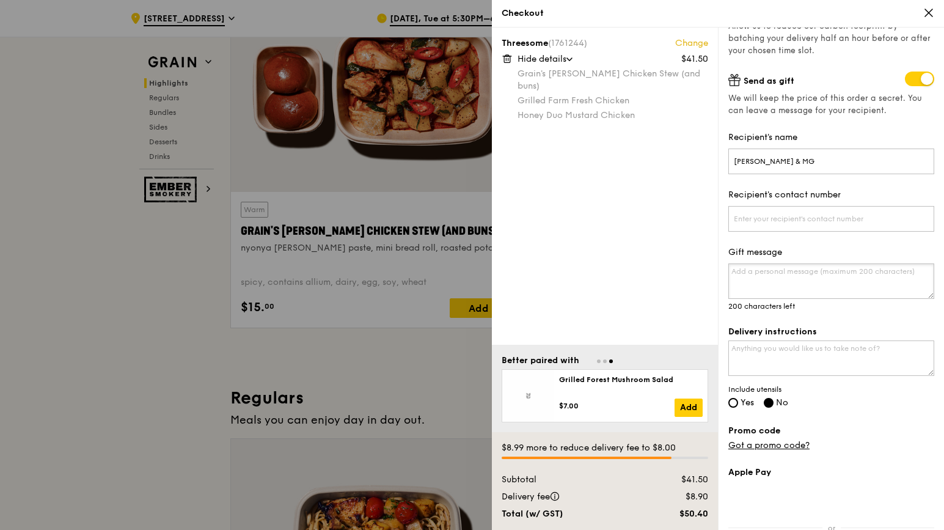
click at [766, 280] on textarea "Gift message" at bounding box center [832, 280] width 206 height 35
click at [745, 351] on textarea "Delivery instructions" at bounding box center [832, 357] width 206 height 35
paste textarea "You may place the food on chairs outside the house. The house door will have a …"
type textarea "You may place the food on chairs outside the house. The house door will have a …"
click at [748, 274] on textarea "Gift message" at bounding box center [832, 280] width 206 height 35
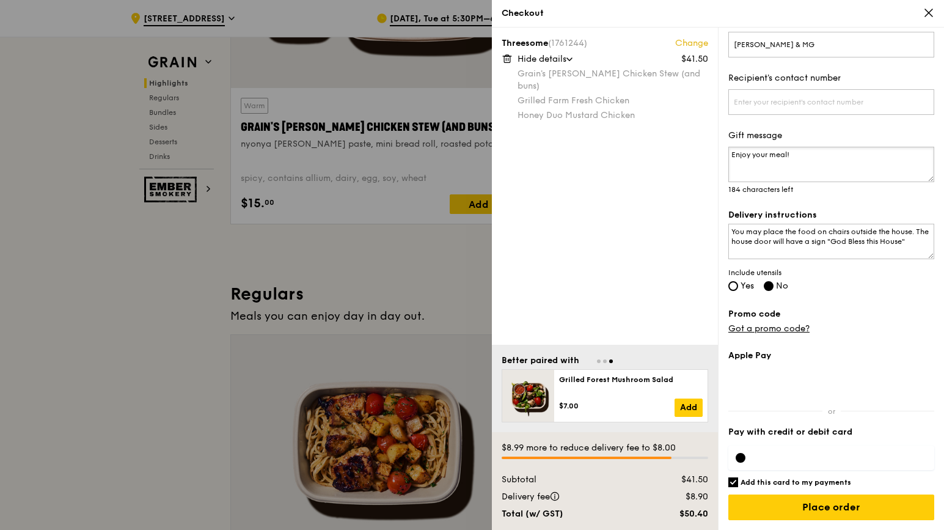
scroll to position [571, 0]
type textarea "Enjoy your meal!"
click at [849, 100] on input "Recipient's contact number" at bounding box center [832, 102] width 206 height 26
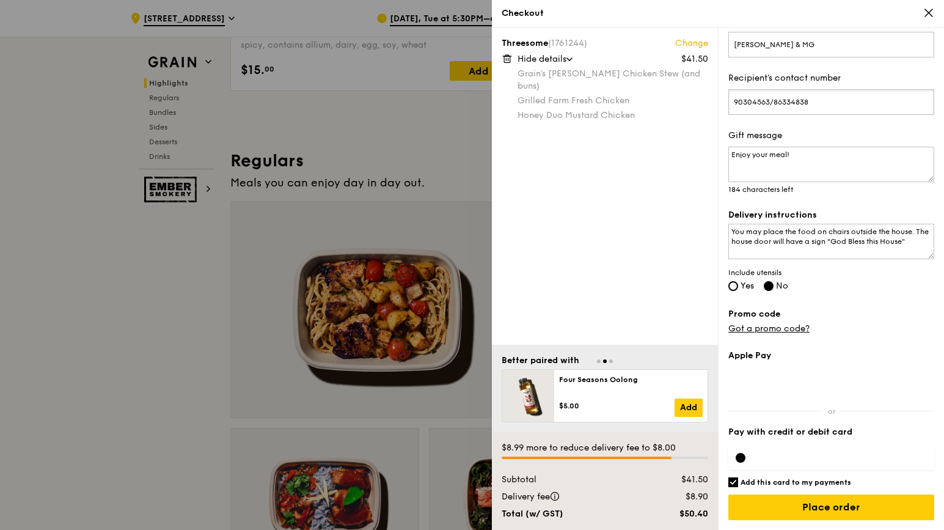
scroll to position [704, 0]
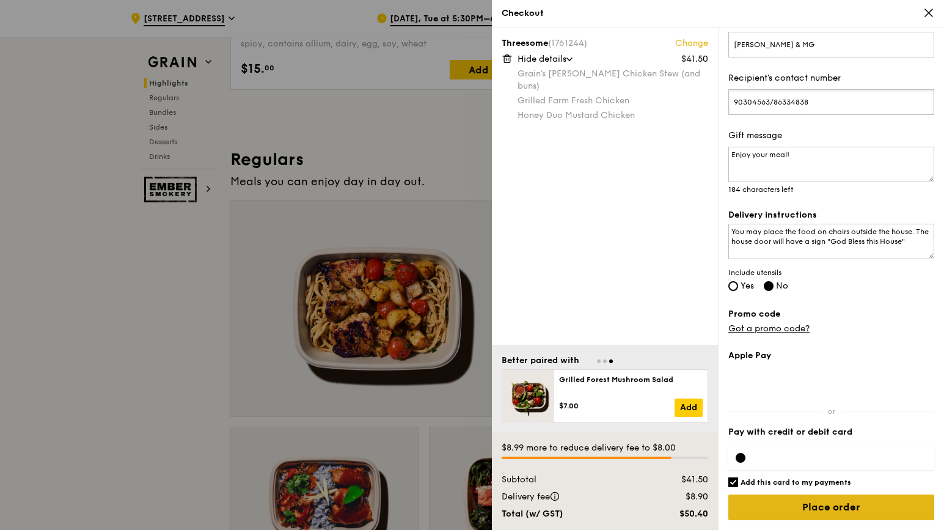
type input "90304563/86334838"
click at [829, 510] on input "Place order" at bounding box center [832, 508] width 206 height 26
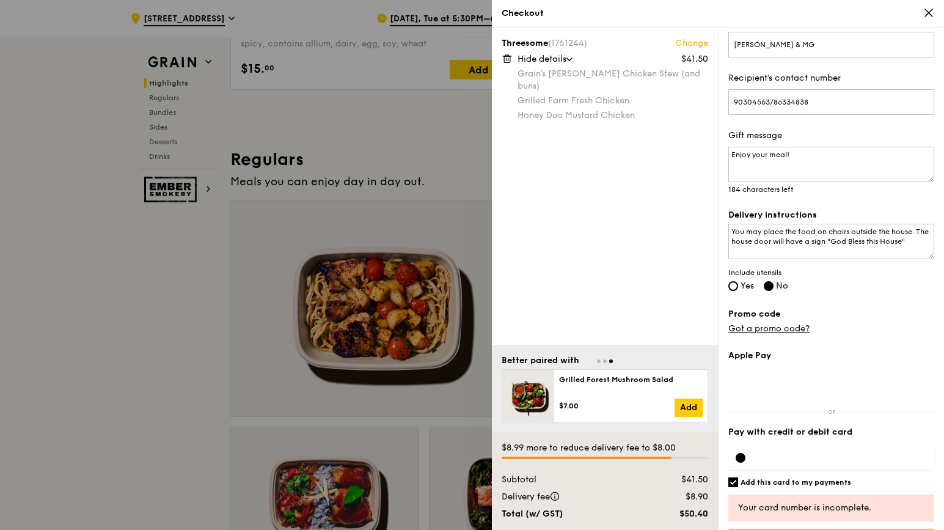
click at [743, 458] on div at bounding box center [741, 458] width 10 height 10
click at [779, 452] on div at bounding box center [832, 458] width 206 height 24
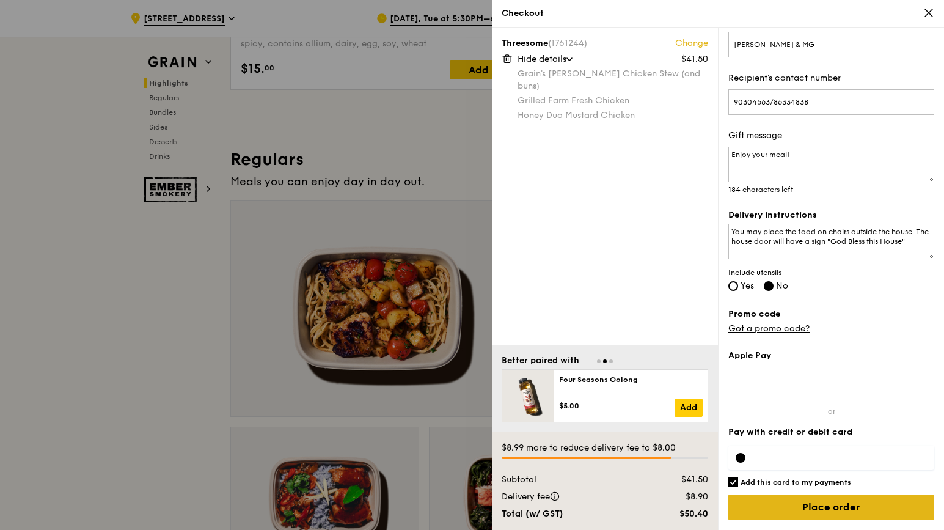
click at [847, 507] on input "Place order" at bounding box center [832, 508] width 206 height 26
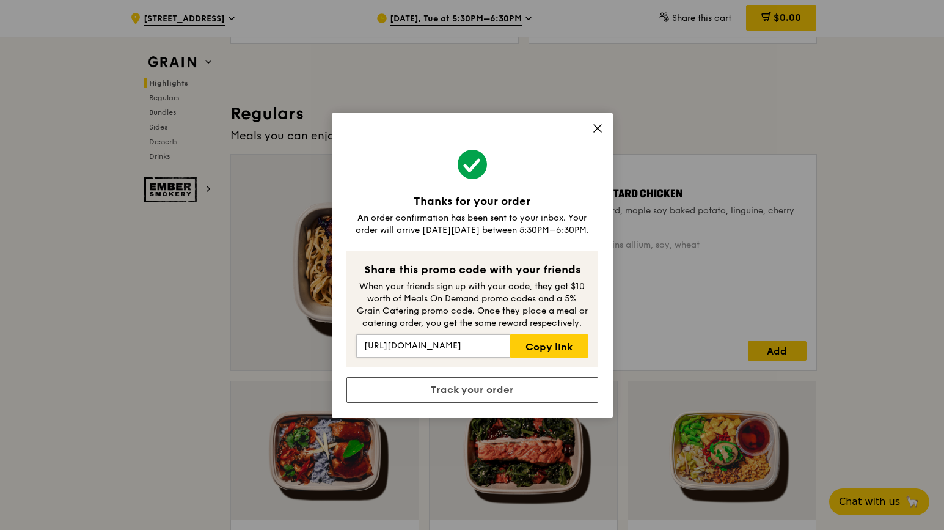
scroll to position [751, 0]
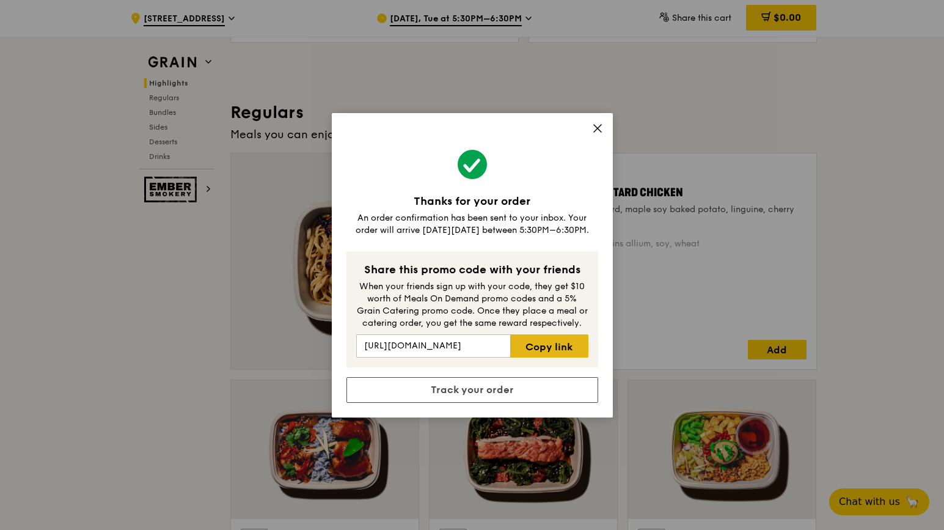
click at [558, 344] on link "Copy link" at bounding box center [549, 345] width 78 height 23
click at [598, 127] on icon at bounding box center [597, 128] width 7 height 7
